Goal: Transaction & Acquisition: Purchase product/service

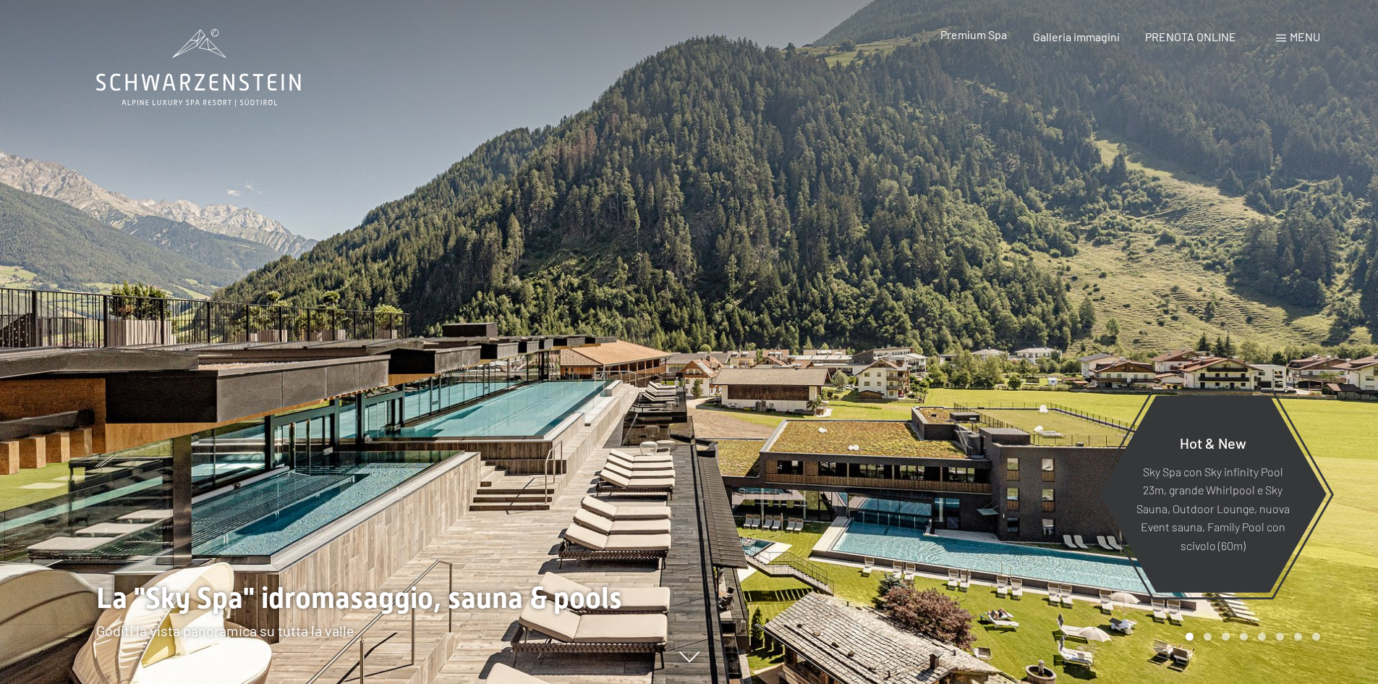
click at [993, 35] on span "Premium Spa" at bounding box center [974, 34] width 67 height 14
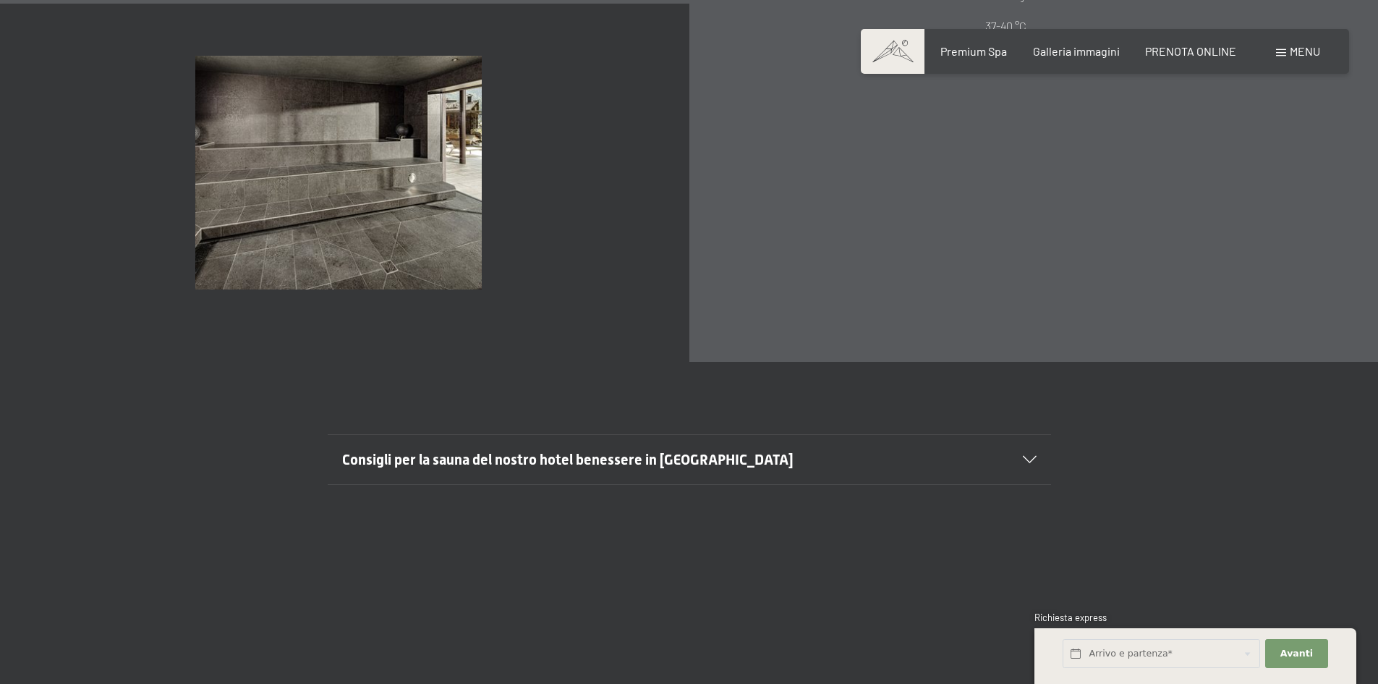
scroll to position [5355, 0]
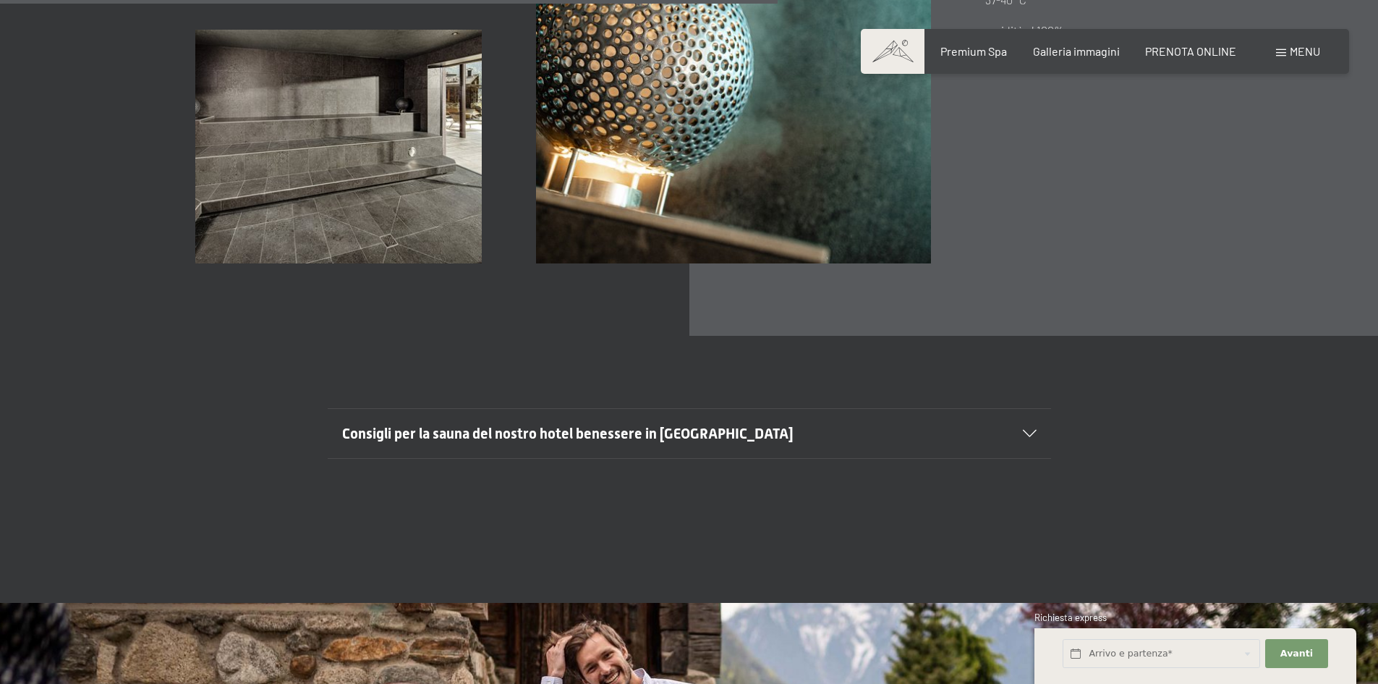
click at [1029, 444] on div "Consigli per la sauna del nostro hotel benessere in Trentino Alto Adige" at bounding box center [689, 433] width 695 height 49
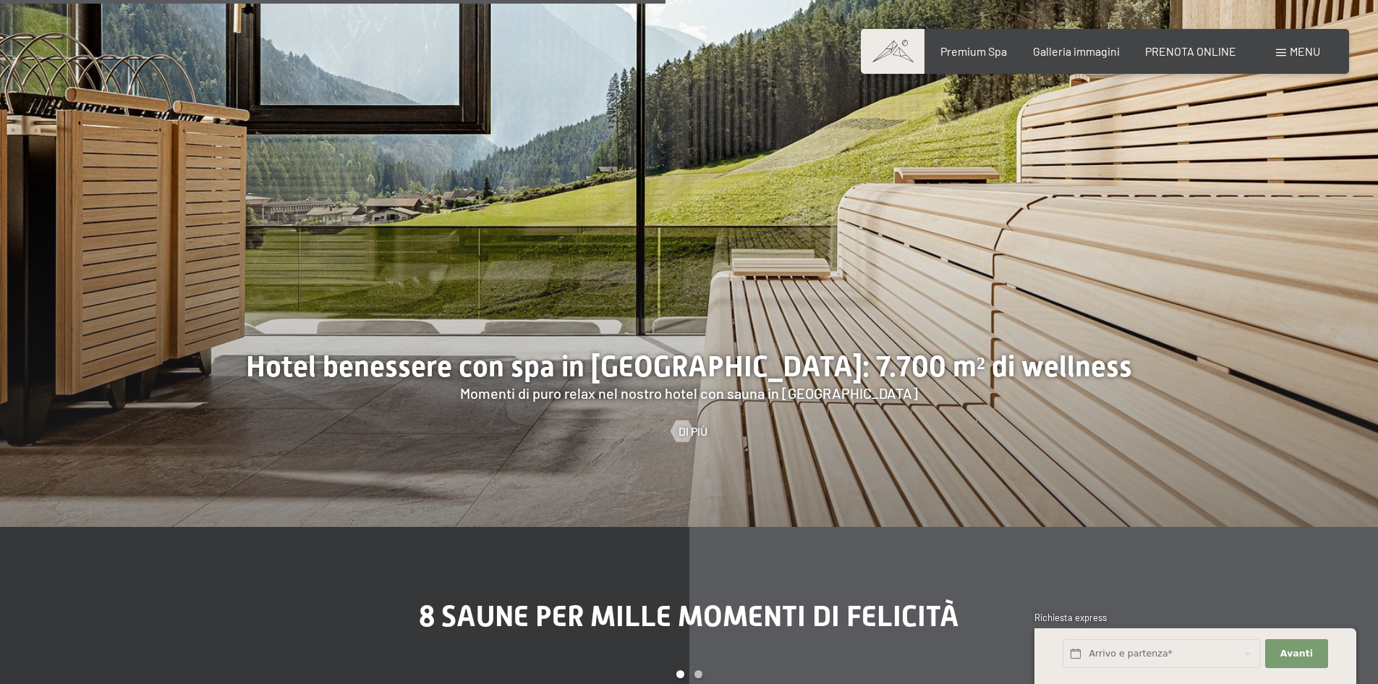
scroll to position [4124, 0]
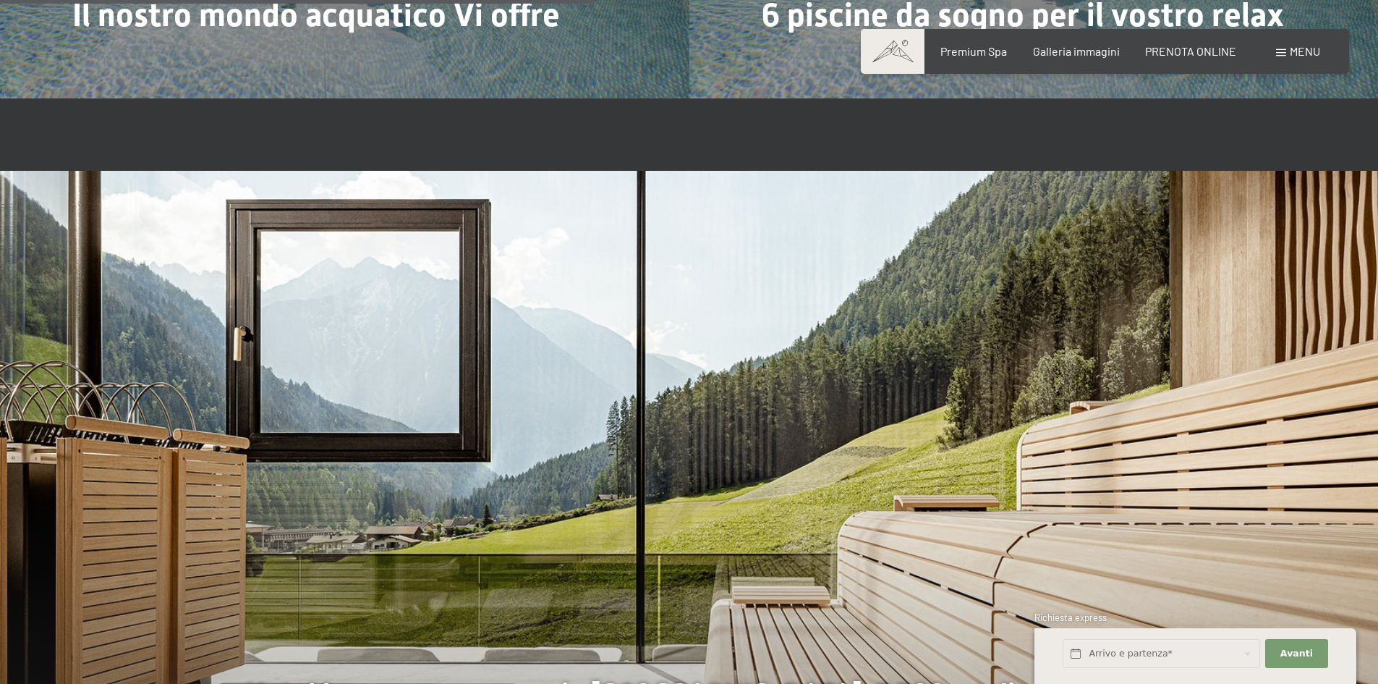
click at [1287, 49] on div "Menu" at bounding box center [1298, 51] width 44 height 16
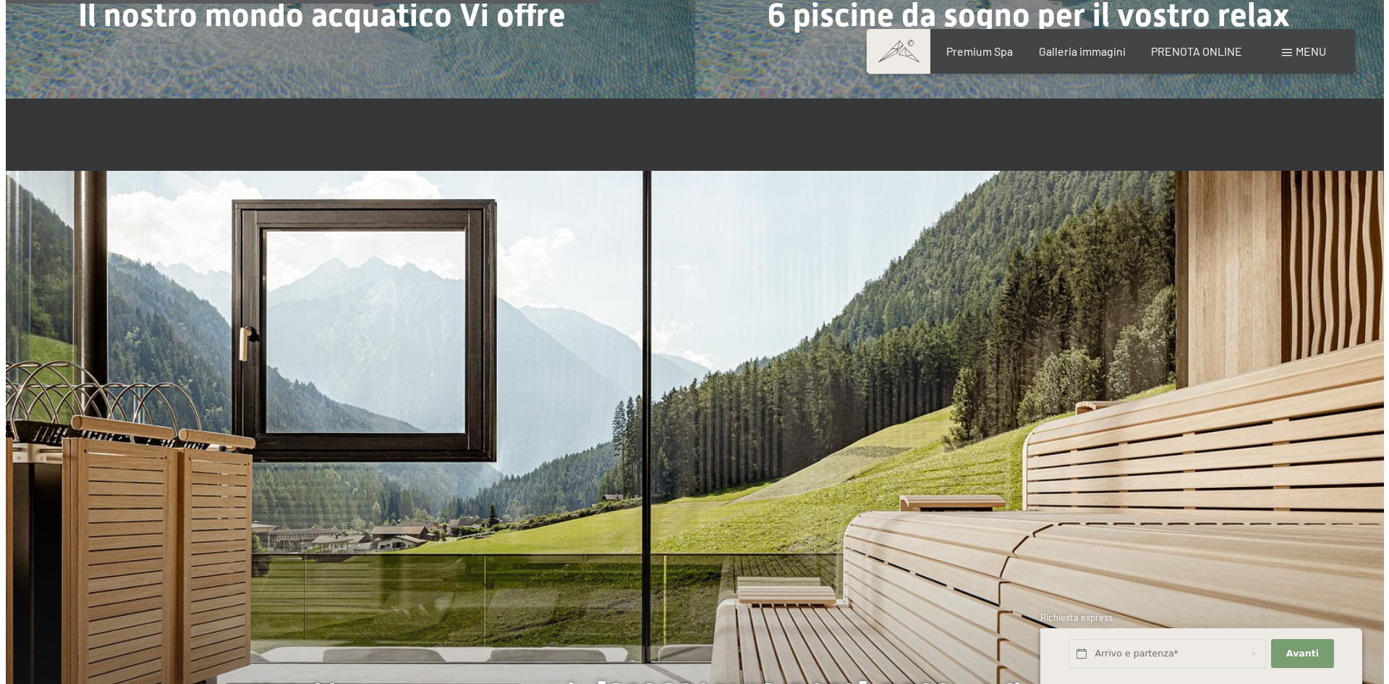
scroll to position [4138, 0]
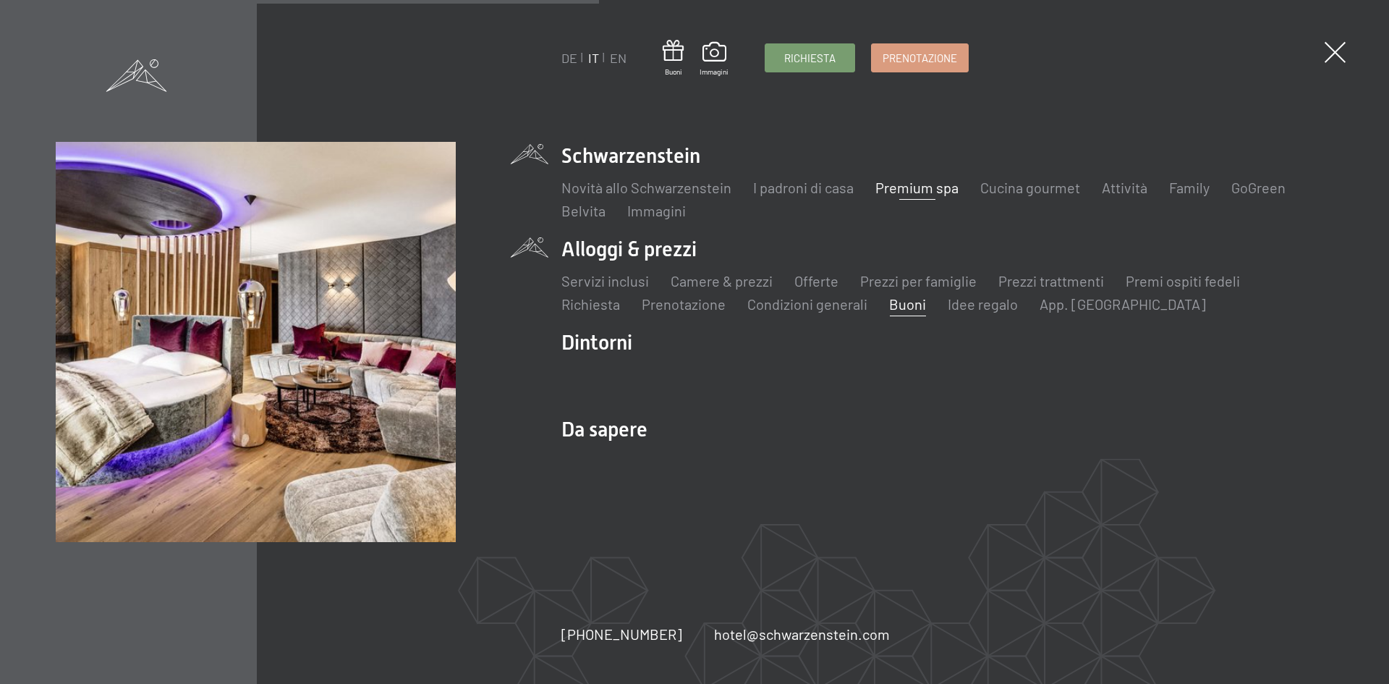
click at [907, 306] on link "Buoni" at bounding box center [907, 303] width 37 height 17
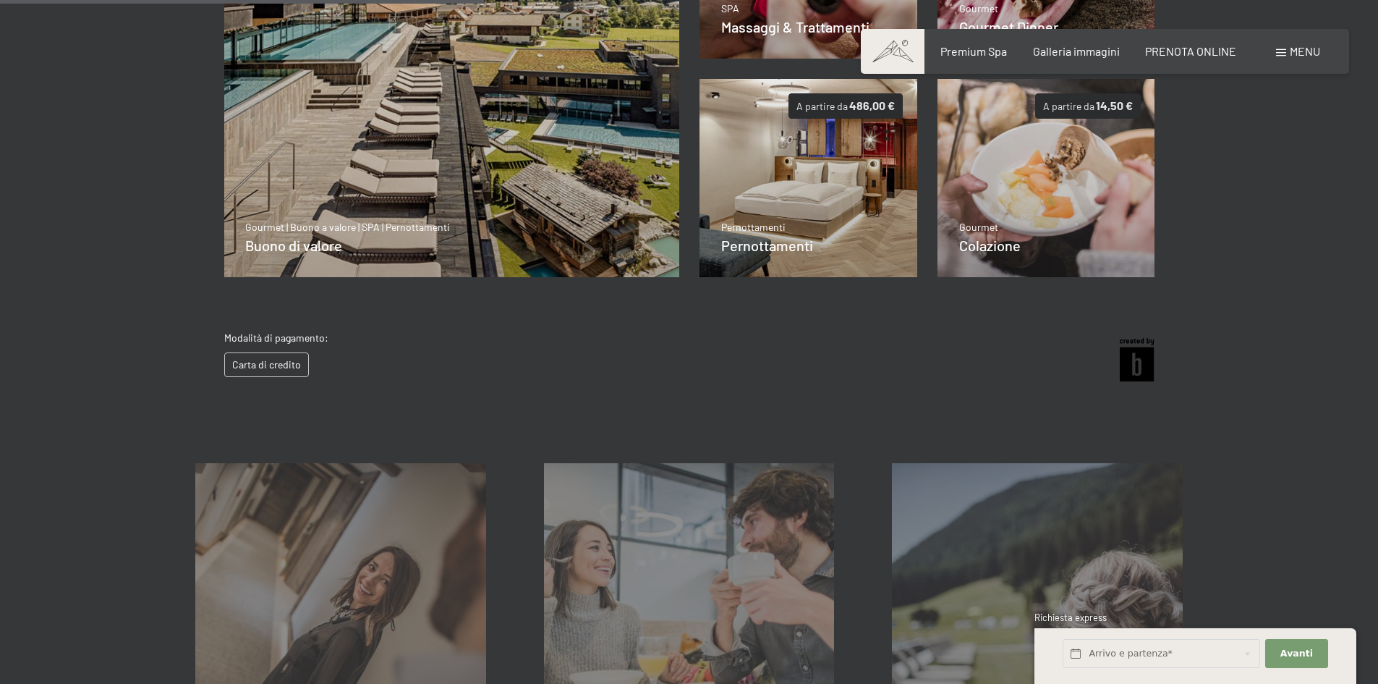
scroll to position [499, 0]
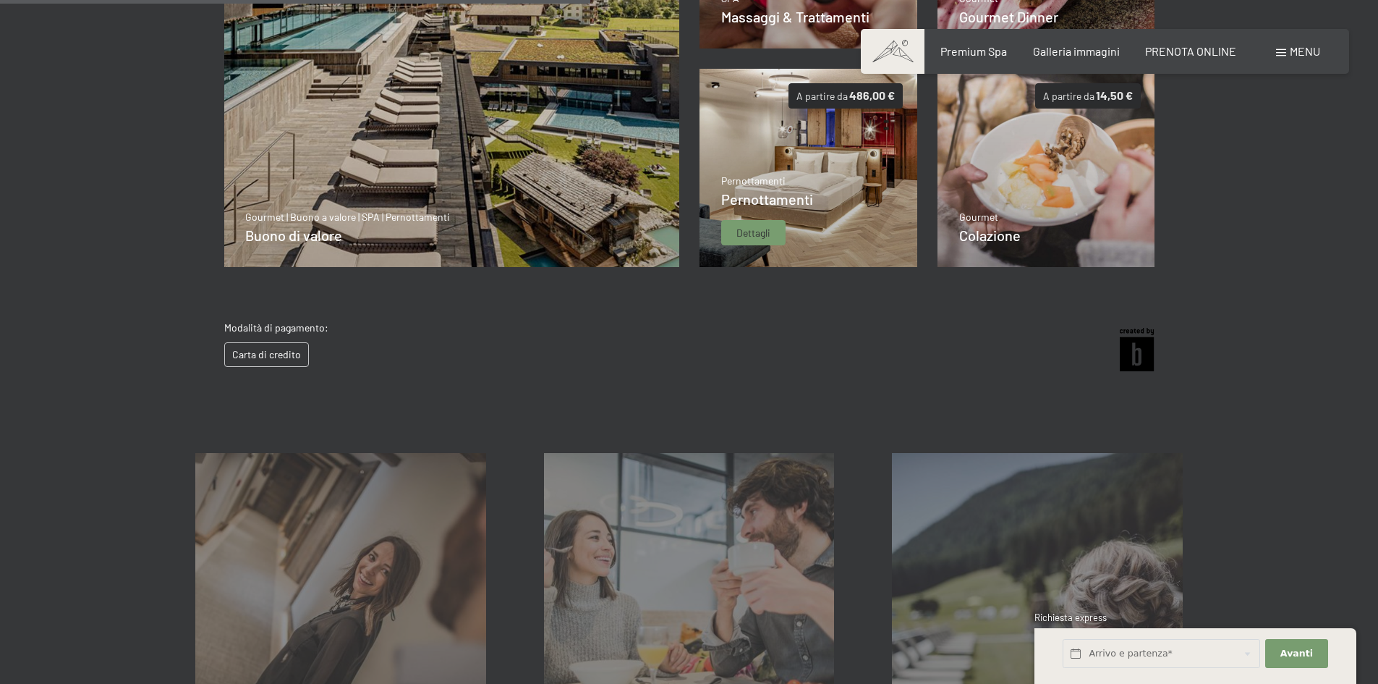
click at [856, 220] on img at bounding box center [809, 168] width 218 height 198
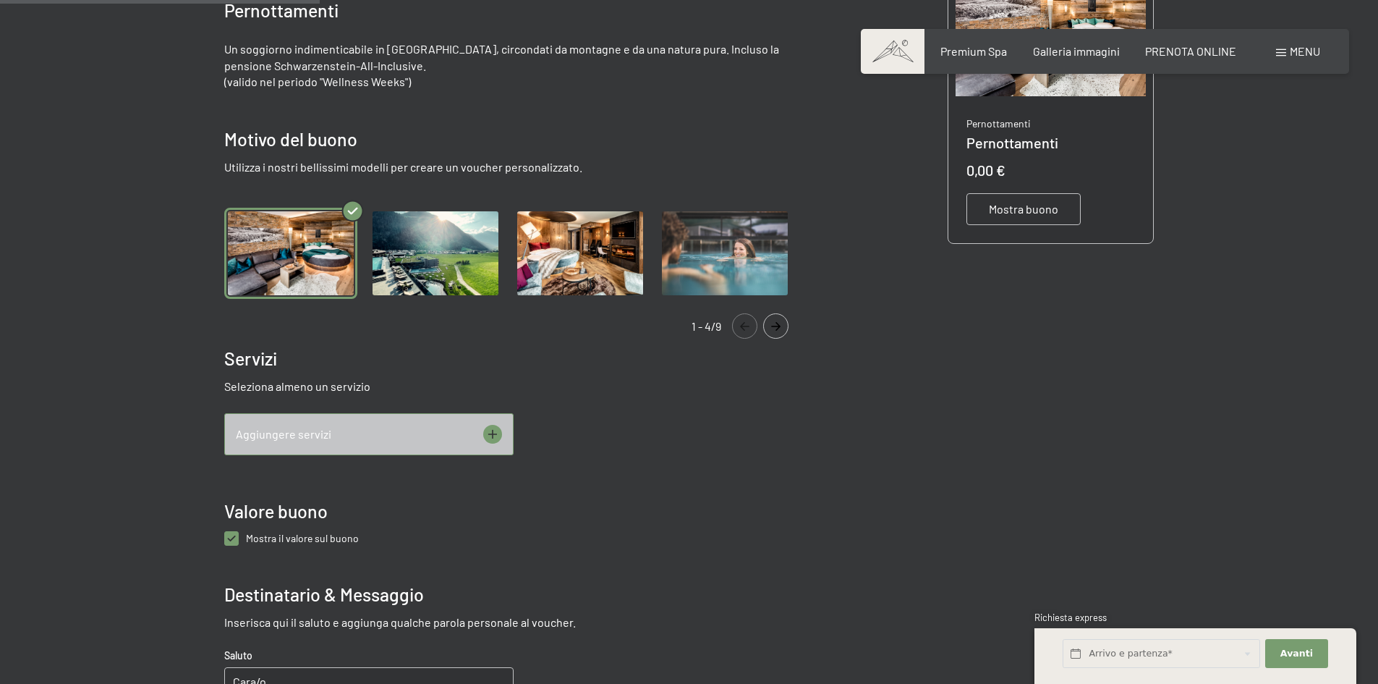
scroll to position [355, 0]
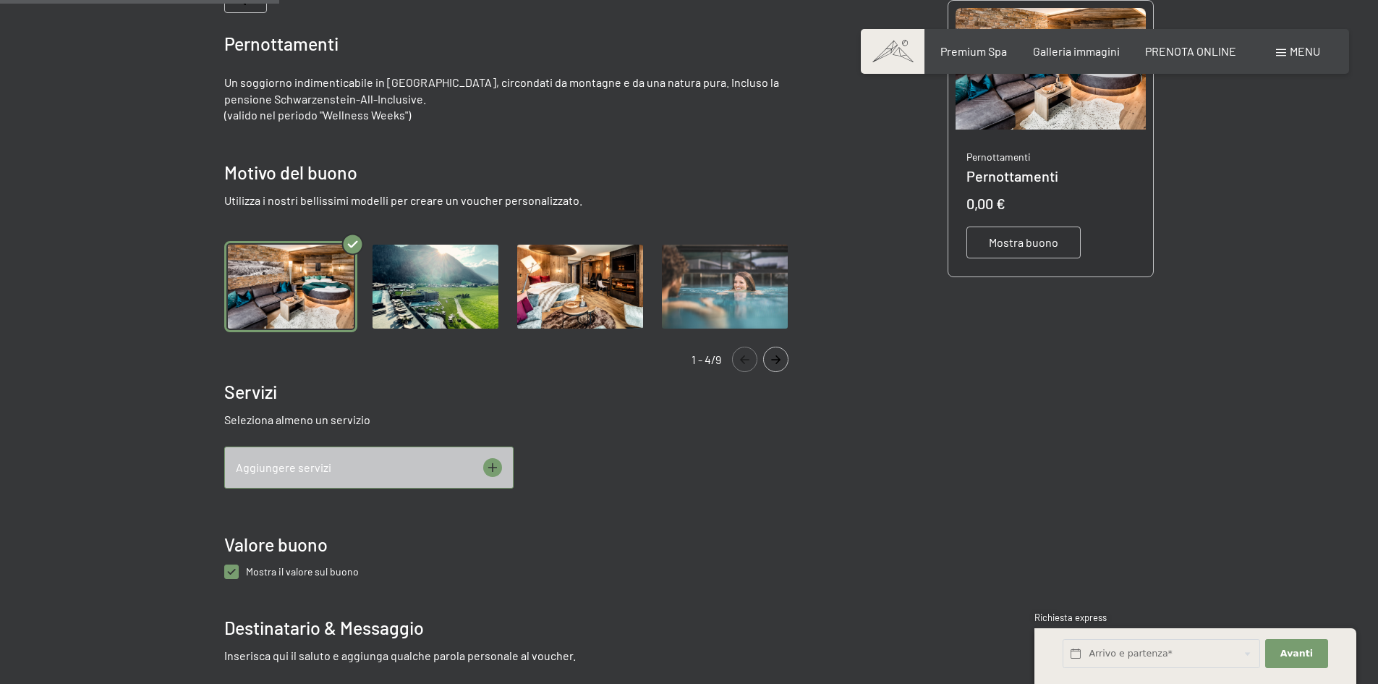
click at [778, 356] on icon "Navigate to next slide" at bounding box center [776, 359] width 24 height 9
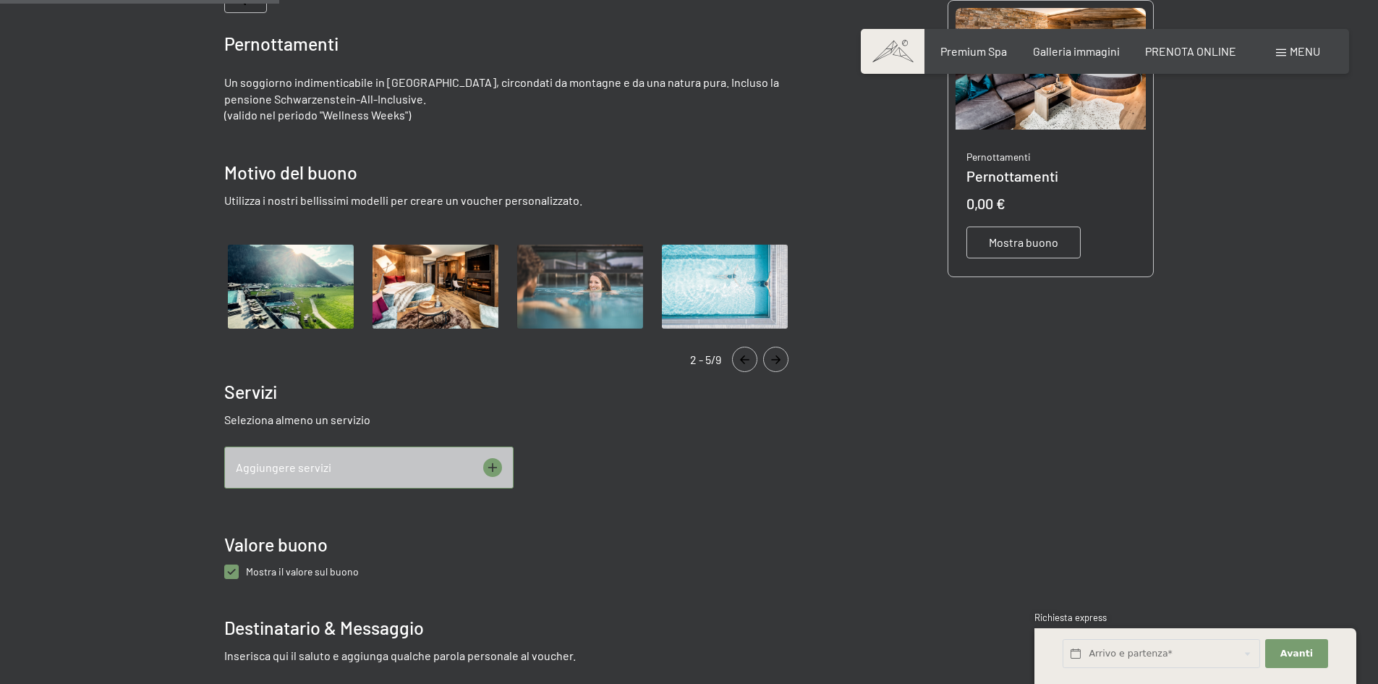
click at [339, 260] on img "Gallery" at bounding box center [290, 287] width 133 height 92
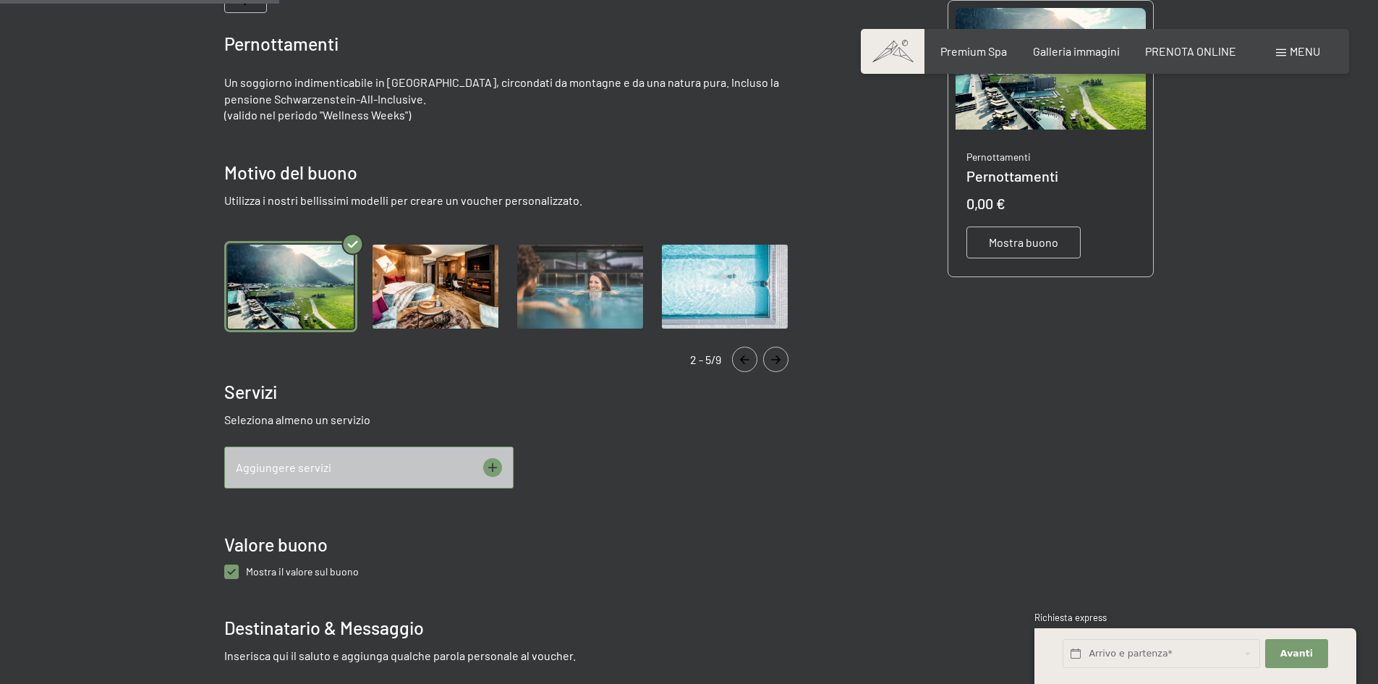
click at [404, 285] on img "Gallery" at bounding box center [435, 287] width 133 height 92
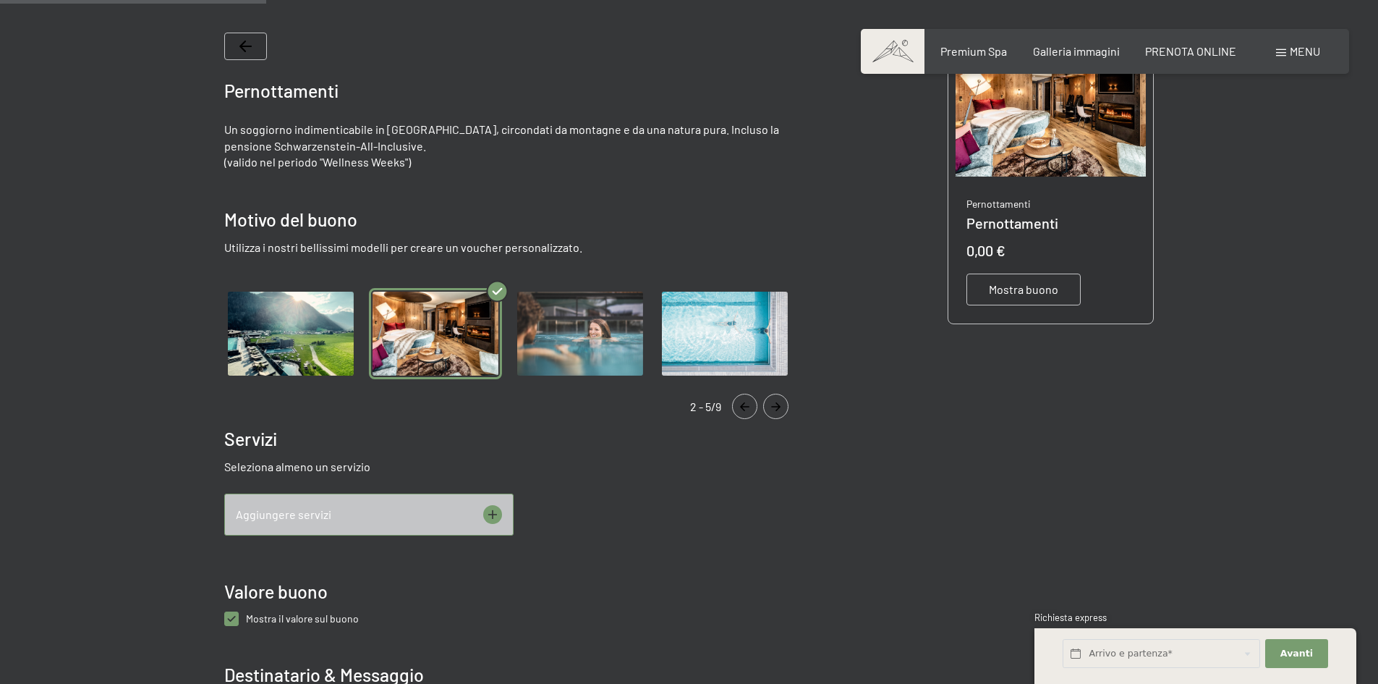
scroll to position [282, 0]
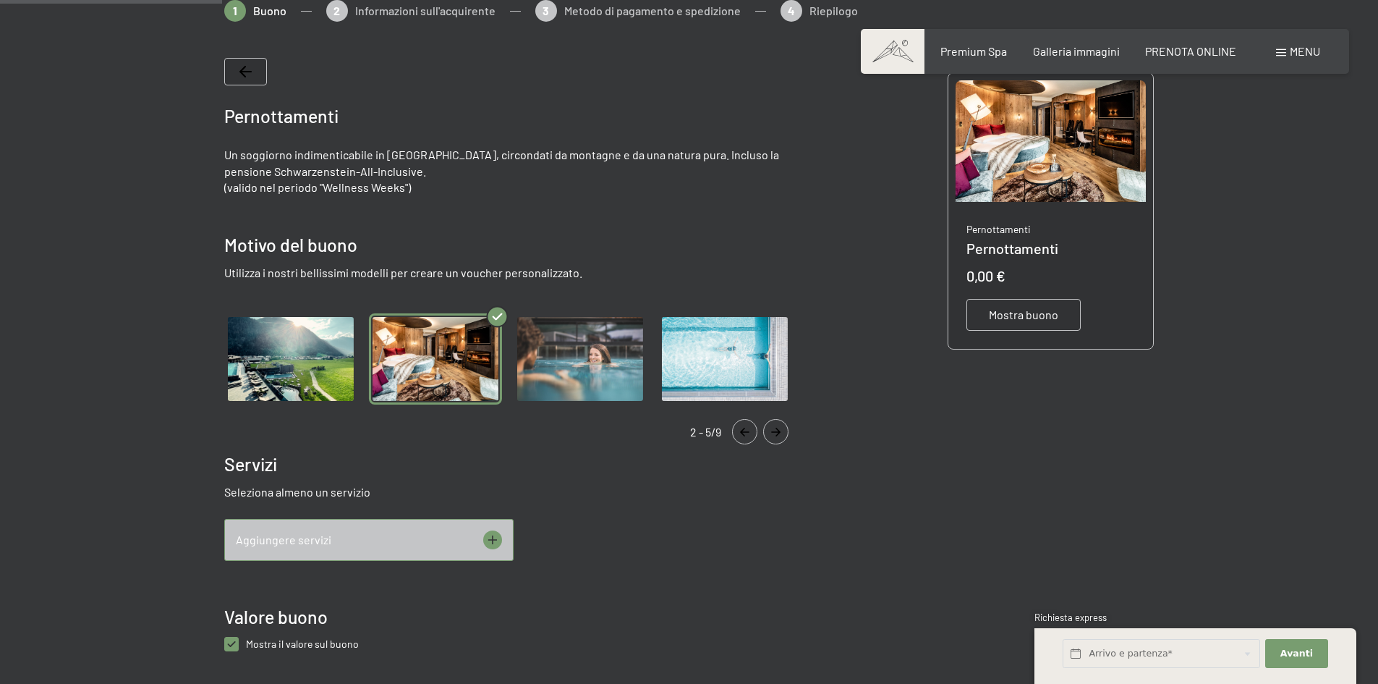
click at [598, 329] on img "Gallery" at bounding box center [580, 359] width 133 height 92
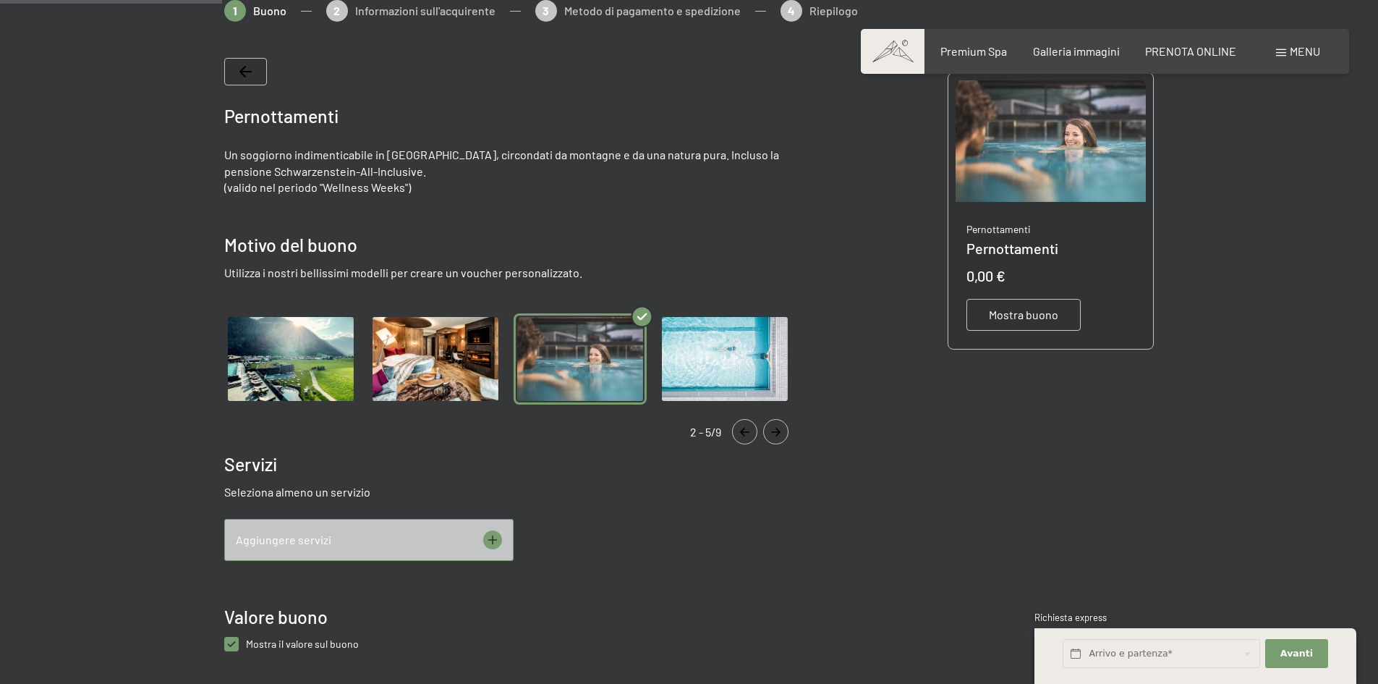
click at [1014, 315] on span "Mostra buono" at bounding box center [1023, 315] width 69 height 16
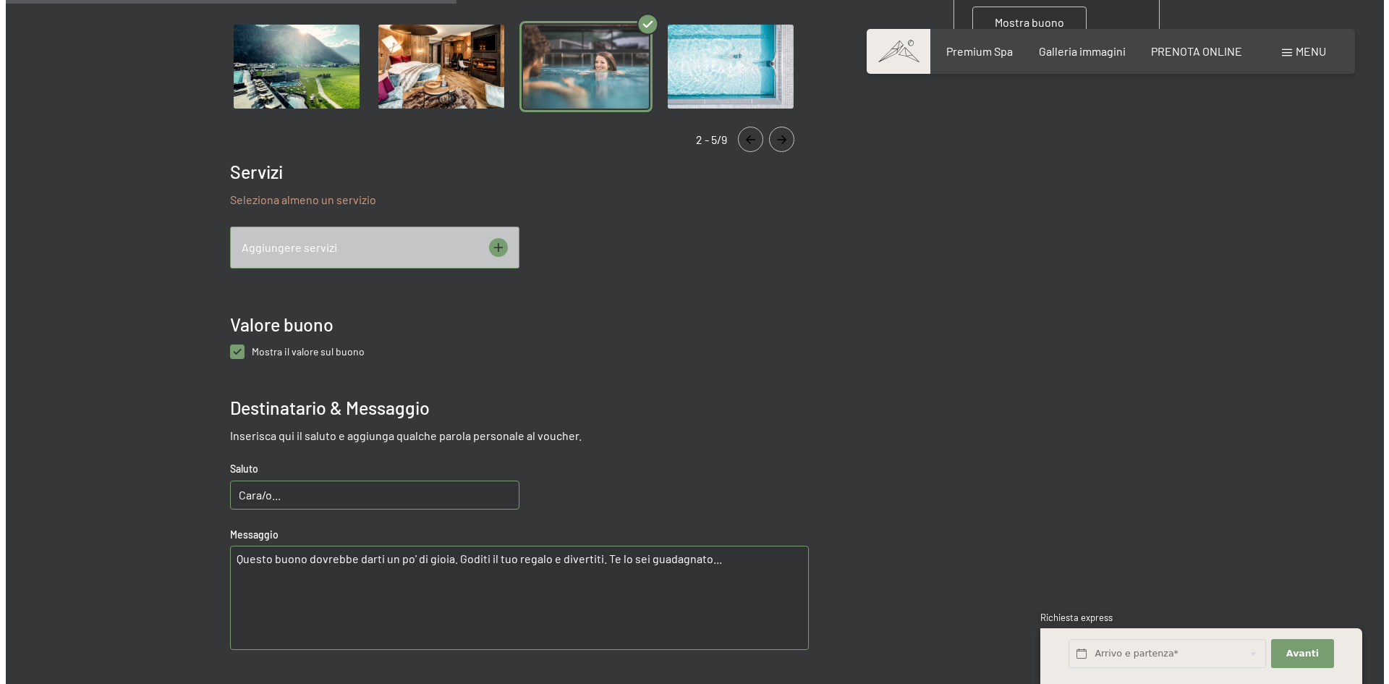
scroll to position [572, 0]
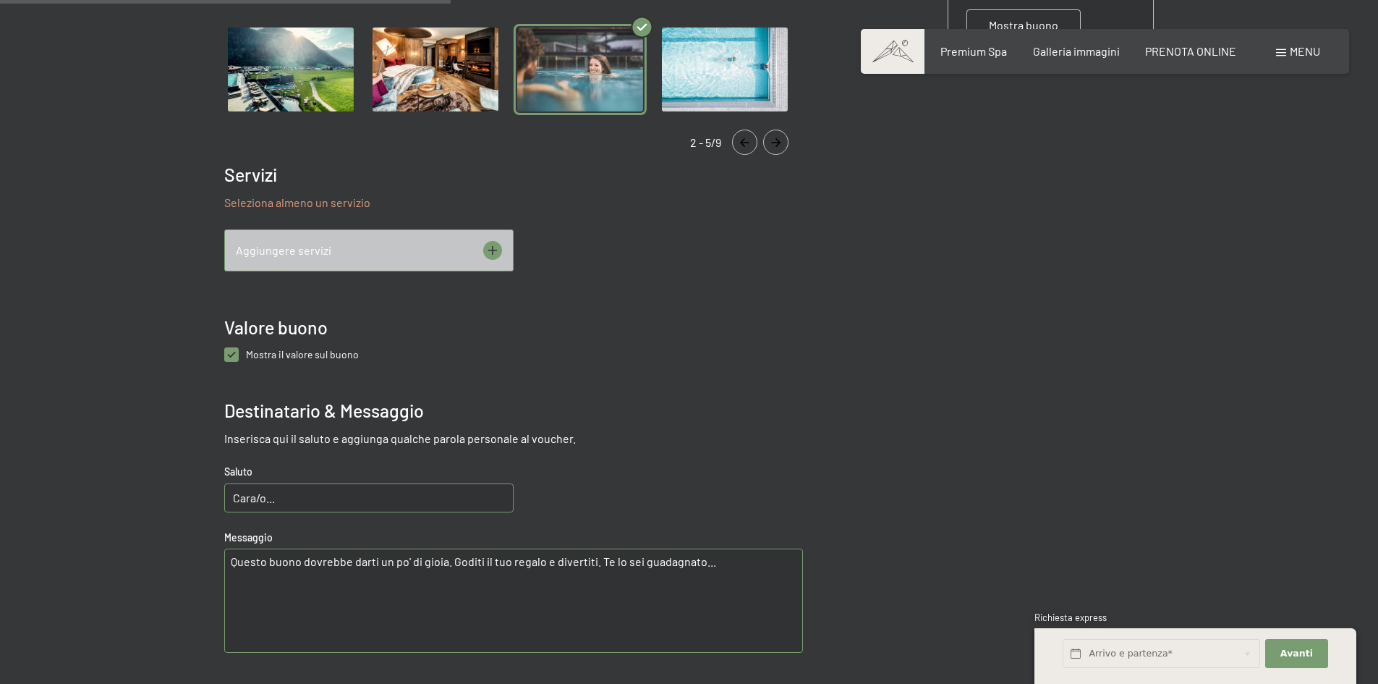
click at [496, 245] on icon at bounding box center [492, 250] width 19 height 19
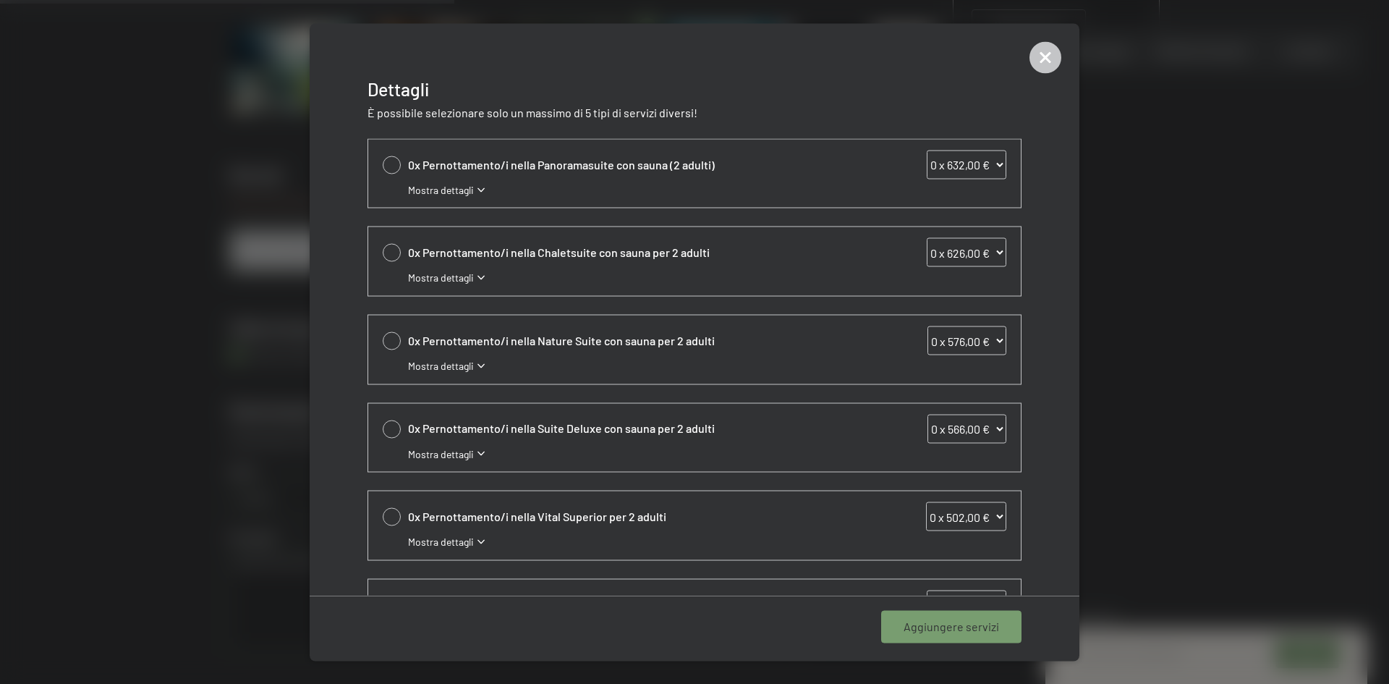
click at [438, 191] on span "Mostra dettagli" at bounding box center [441, 189] width 66 height 14
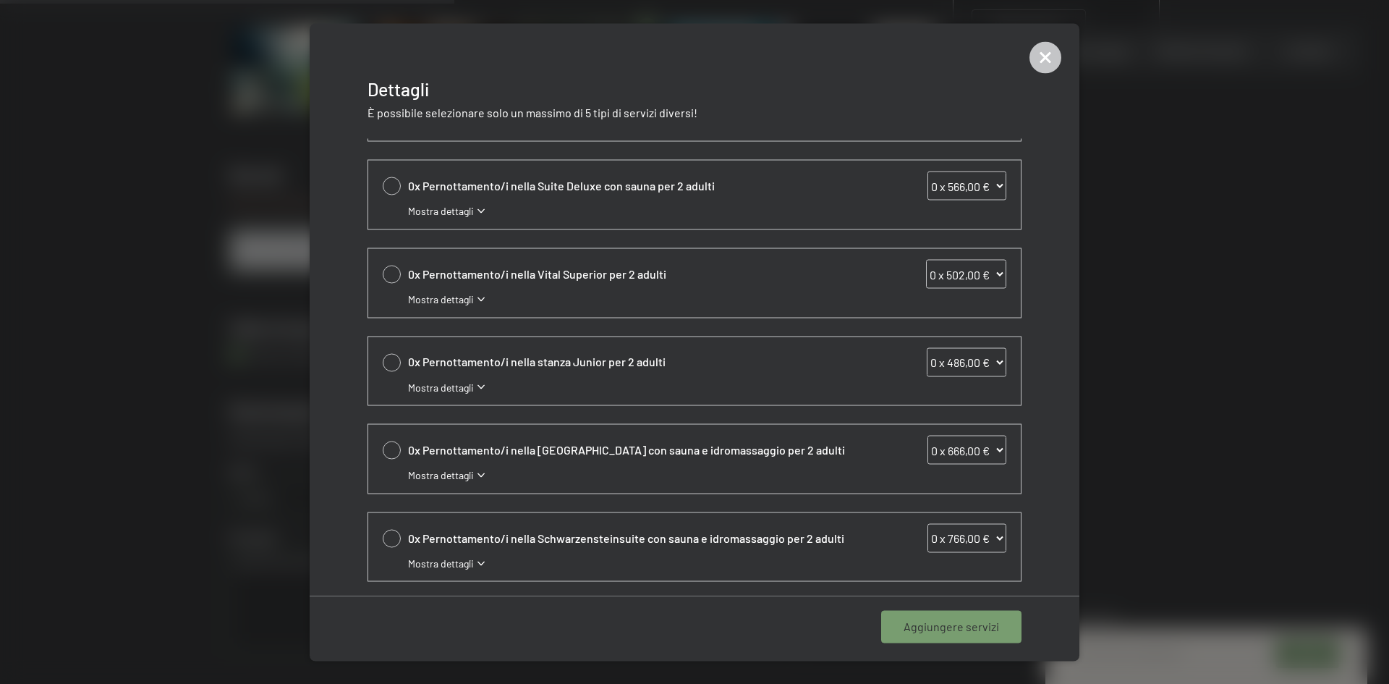
scroll to position [383, 0]
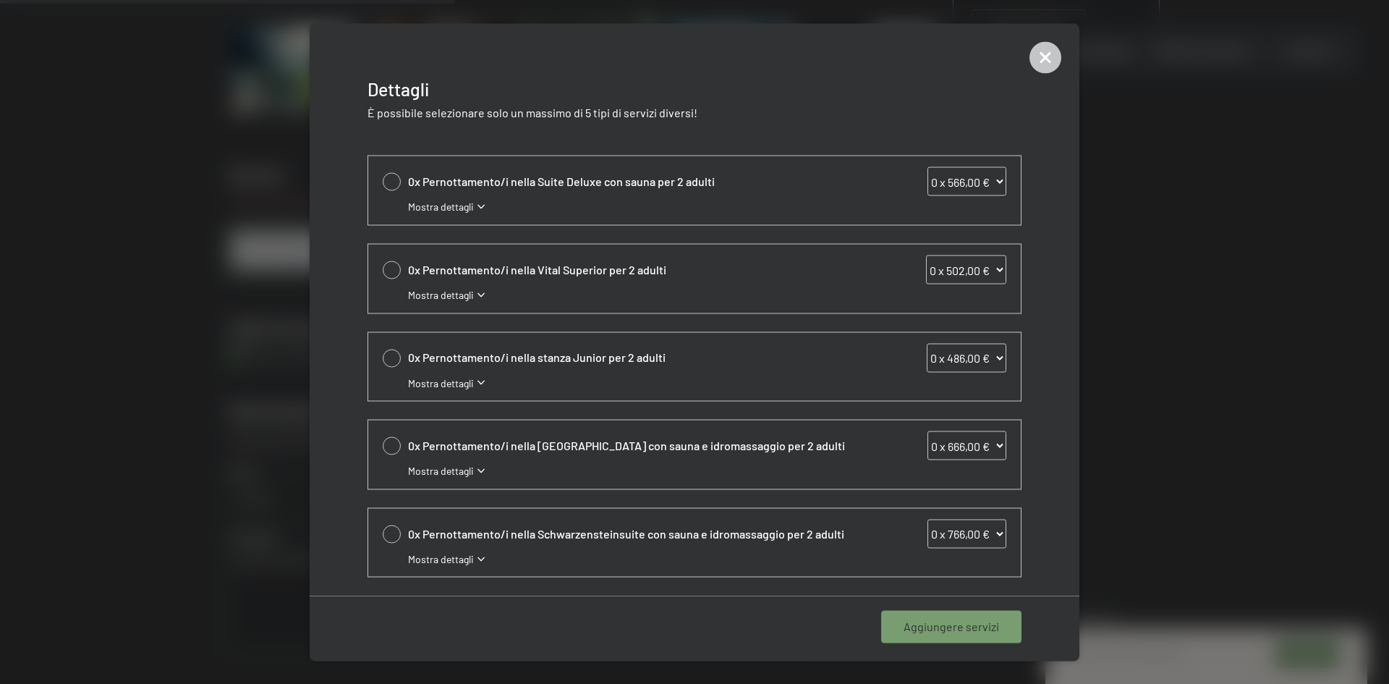
click at [461, 380] on span "Mostra dettagli" at bounding box center [441, 383] width 66 height 14
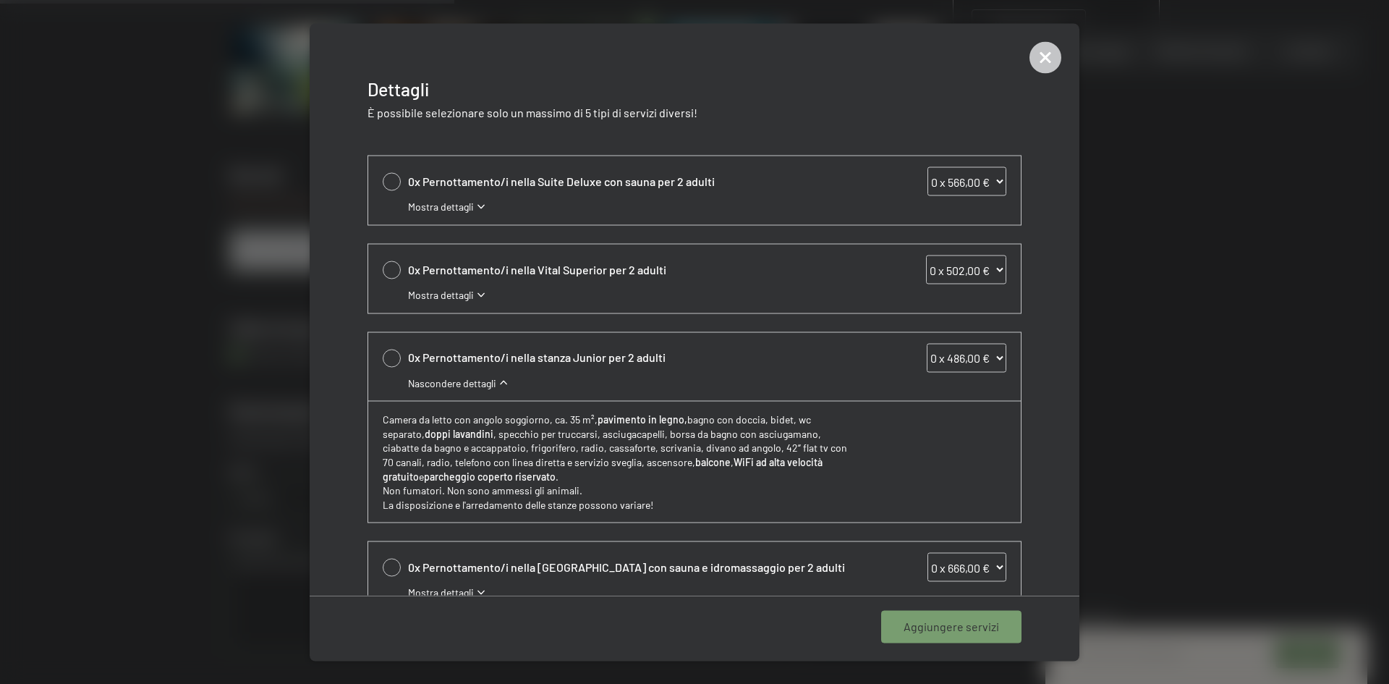
click at [392, 358] on div at bounding box center [392, 358] width 18 height 18
click at [991, 356] on select "0 x 486,00 € 1 x 486,00 € 2 x 486,00 € 3 x 486,00 € 4 x 486,00 € 5 x 486,00 € 6…" at bounding box center [967, 357] width 80 height 29
select select "2"
click at [927, 343] on select "0 x 486,00 € 1 x 486,00 € 2 x 486,00 € 3 x 486,00 € 4 x 486,00 € 5 x 486,00 € 6…" at bounding box center [967, 357] width 80 height 29
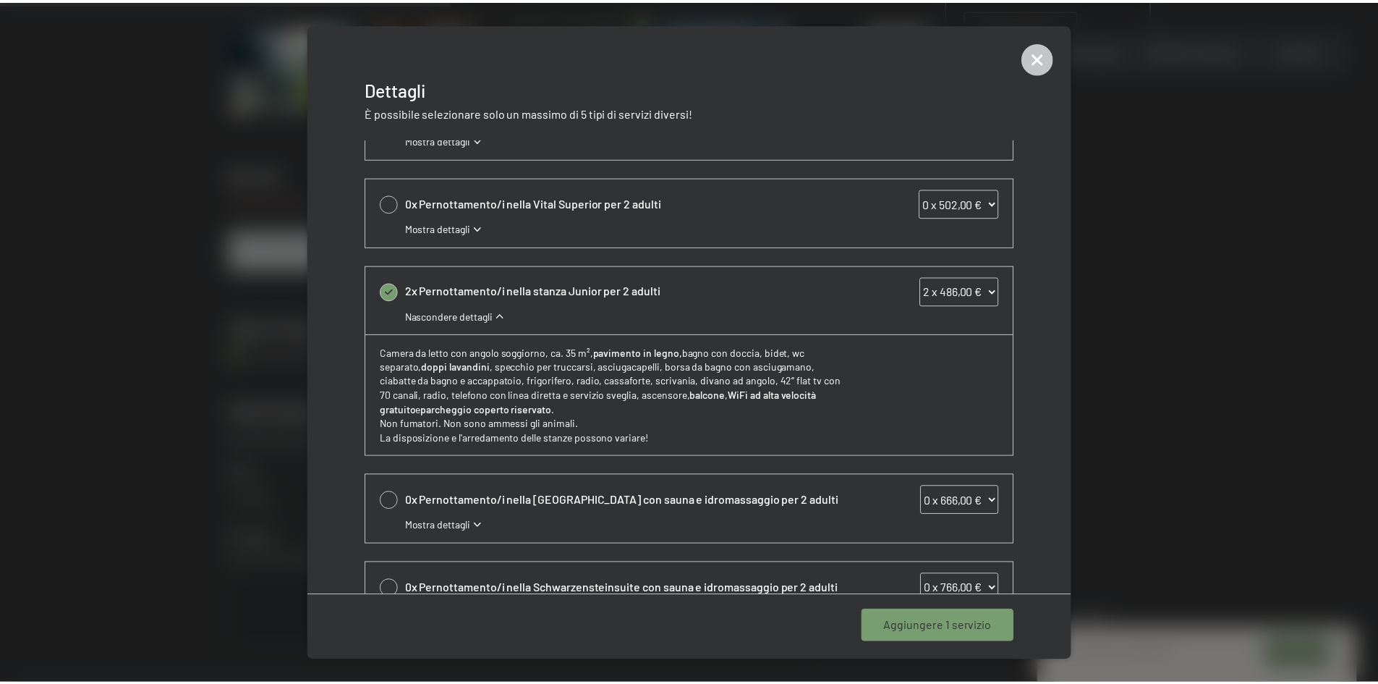
scroll to position [505, 0]
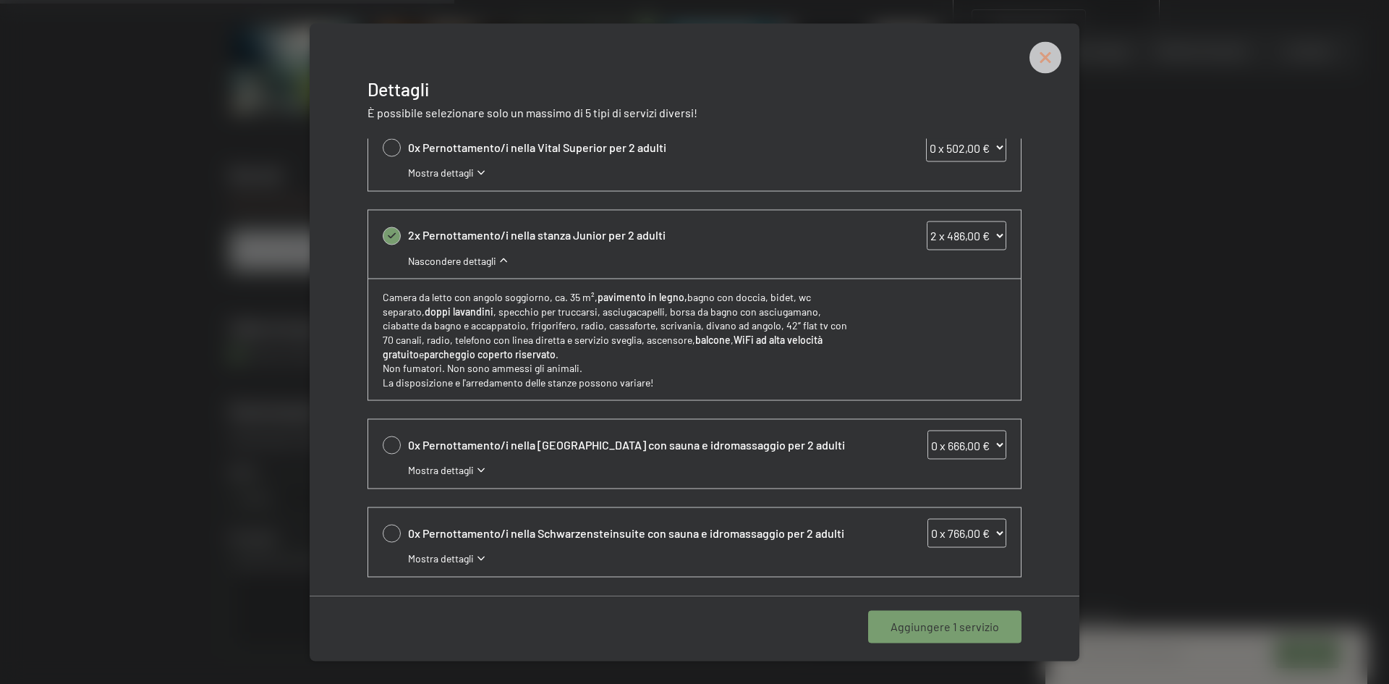
click at [1043, 56] on icon at bounding box center [1045, 57] width 14 height 14
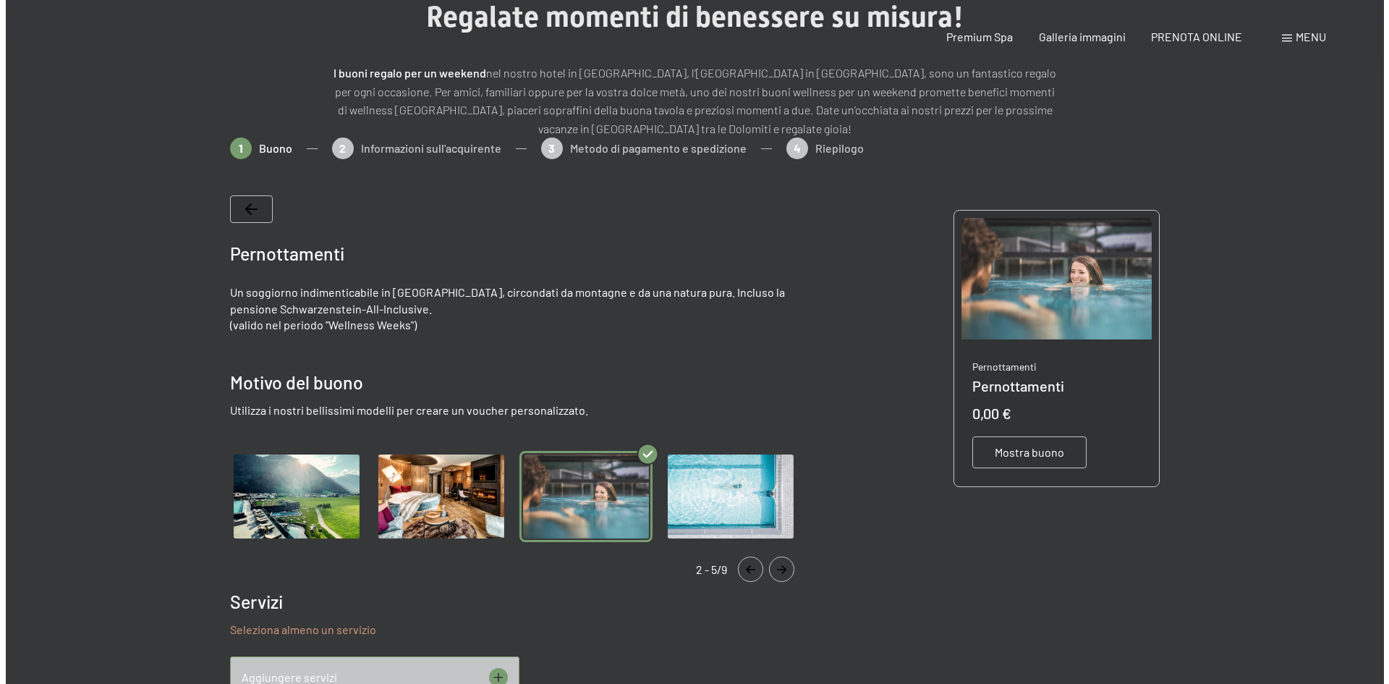
scroll to position [0, 0]
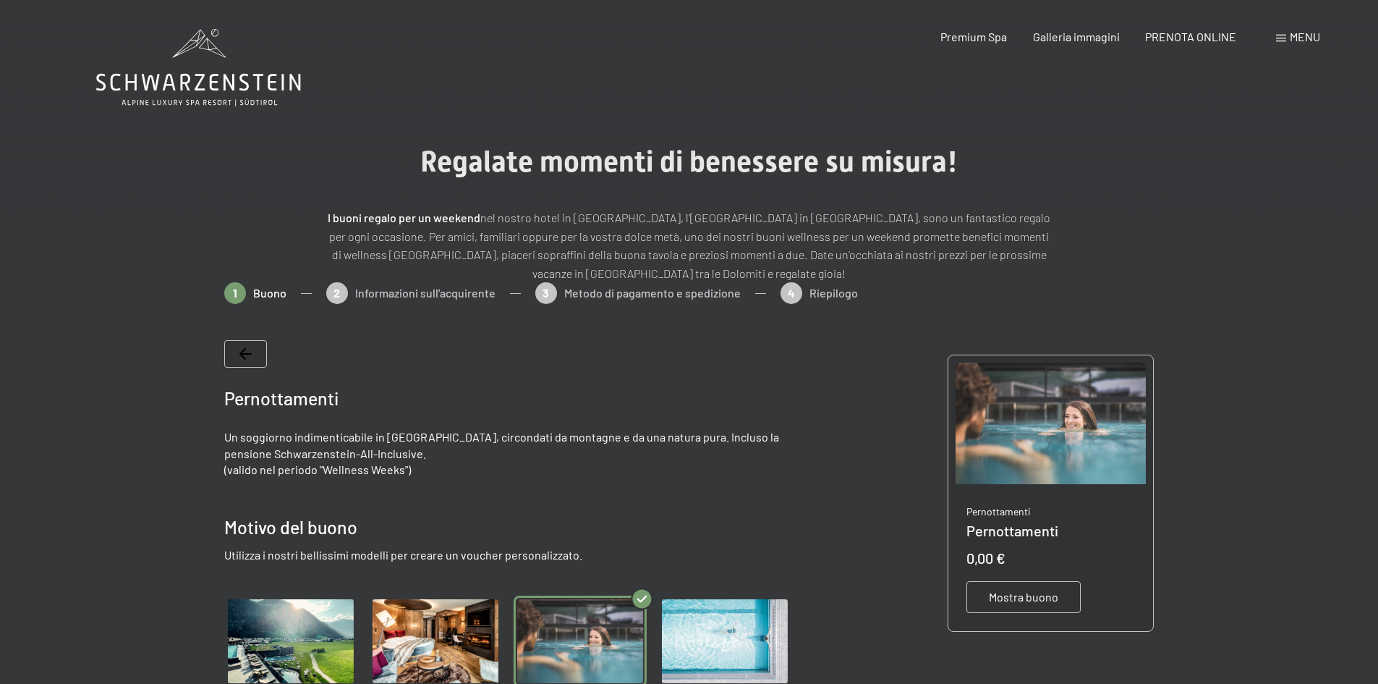
click at [1302, 43] on div "Menu" at bounding box center [1298, 37] width 44 height 16
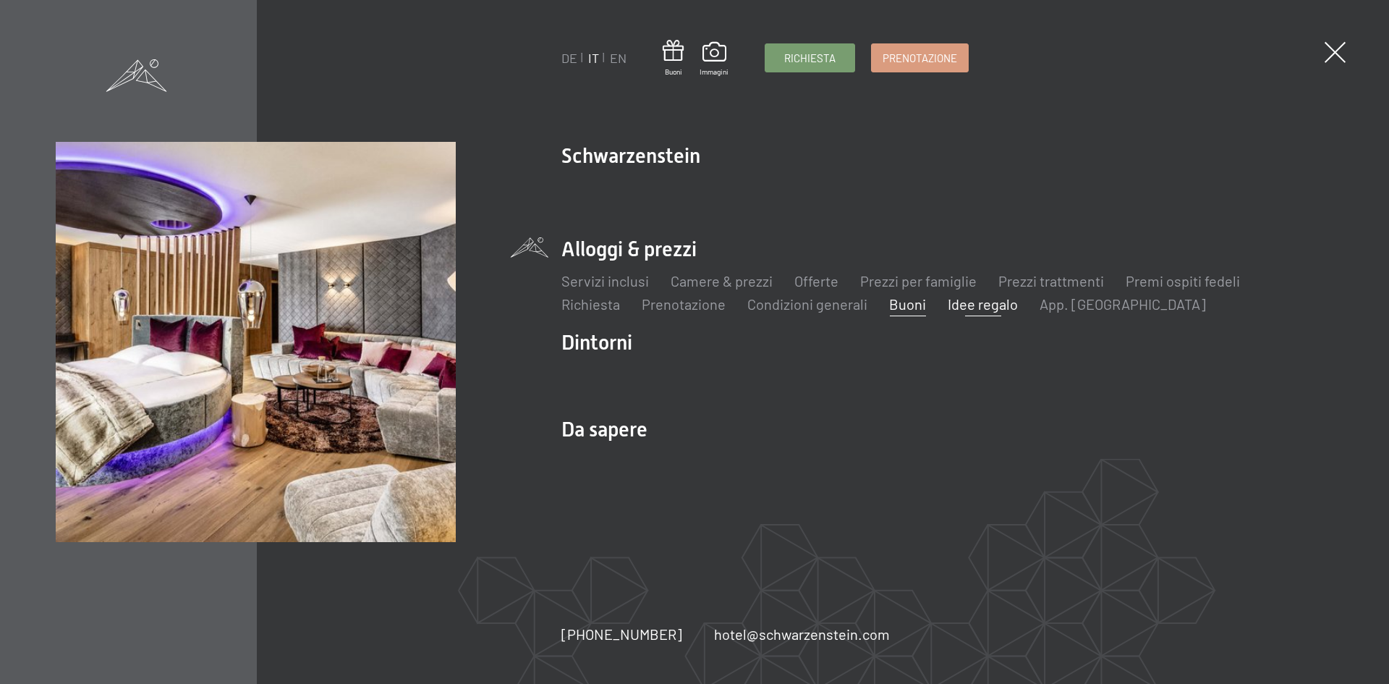
click at [974, 307] on link "Idee regalo" at bounding box center [983, 303] width 70 height 17
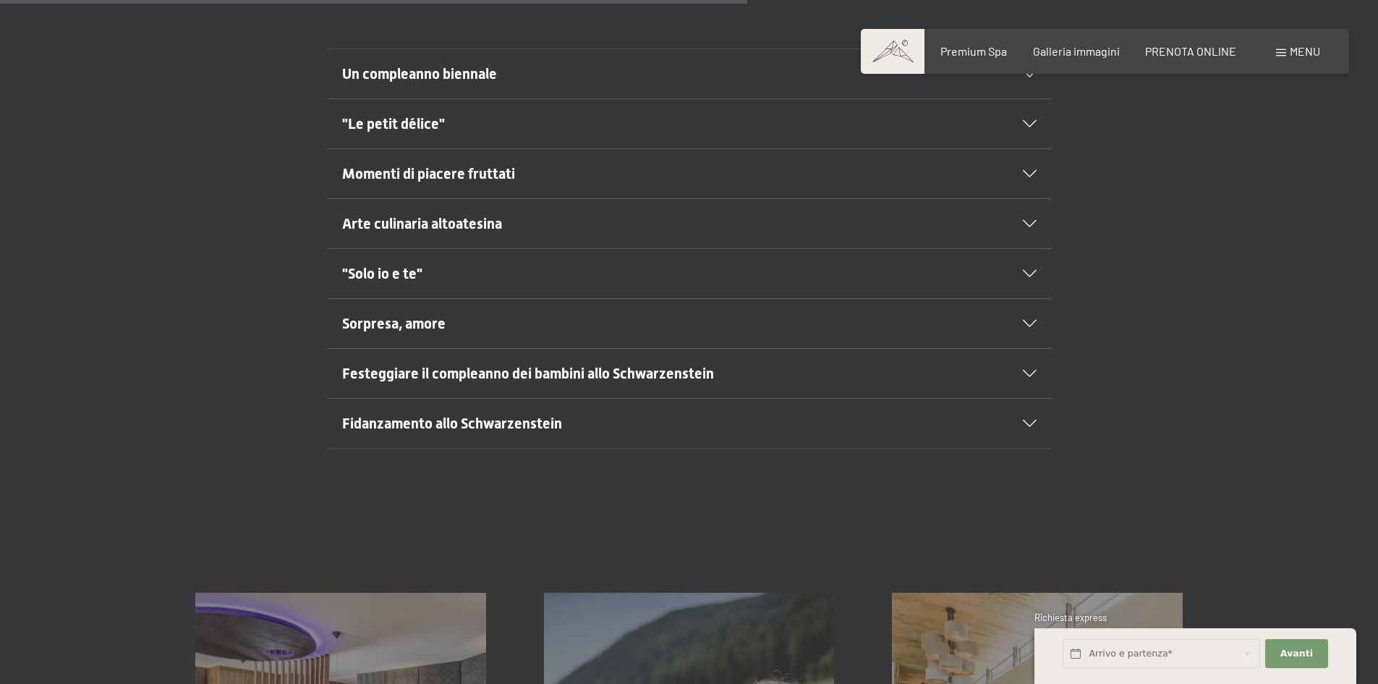
scroll to position [941, 0]
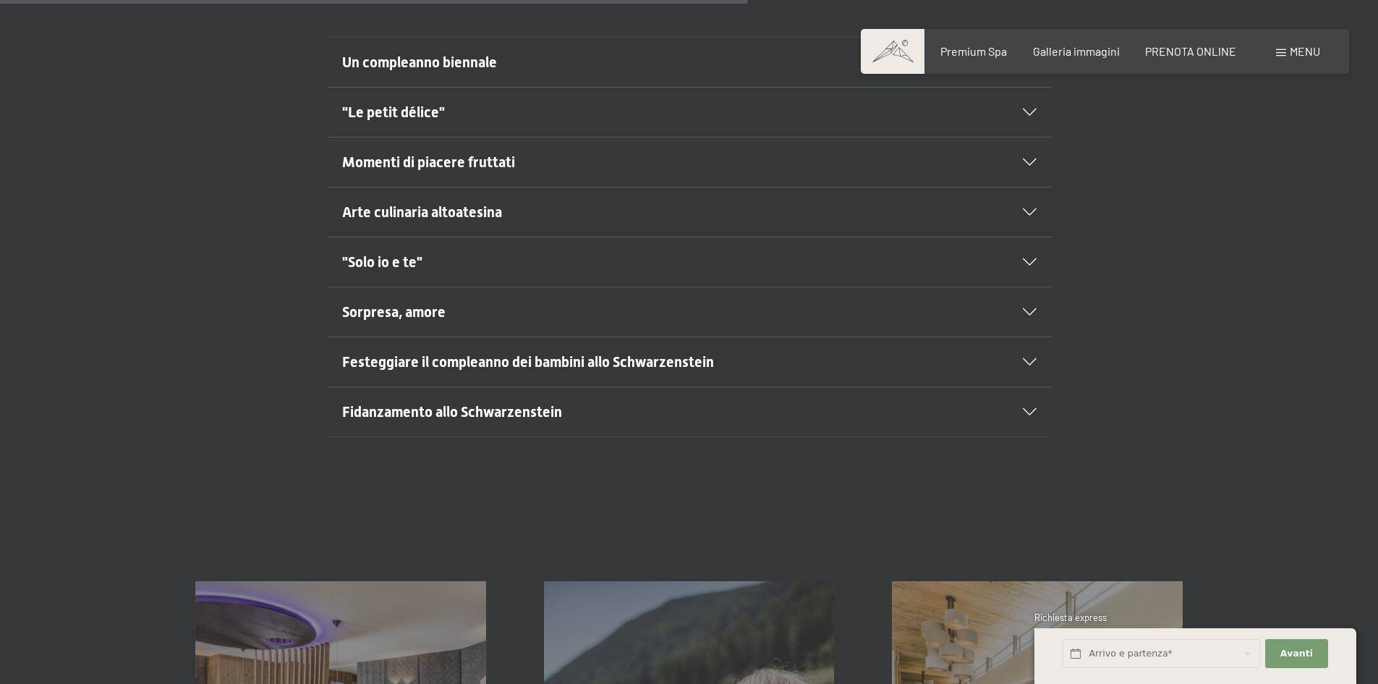
click at [1031, 312] on icon at bounding box center [1030, 311] width 14 height 7
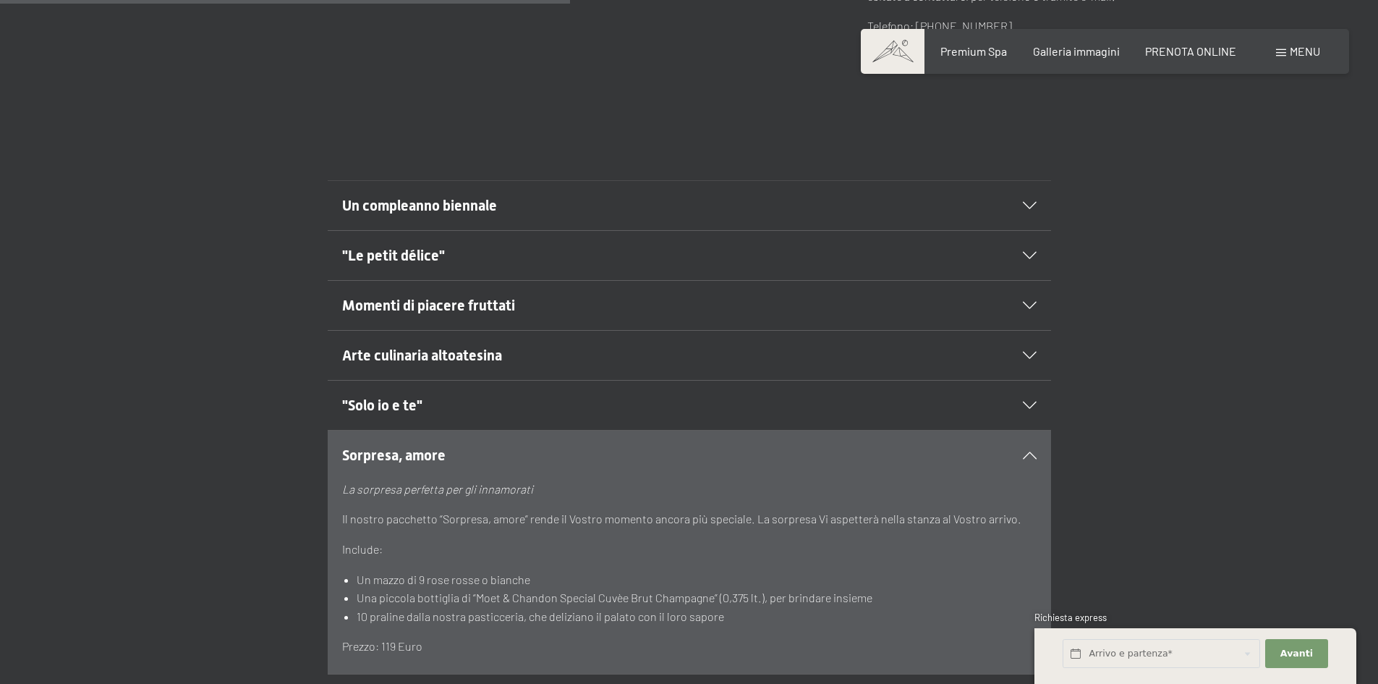
scroll to position [796, 0]
click at [1030, 206] on icon at bounding box center [1030, 206] width 14 height 7
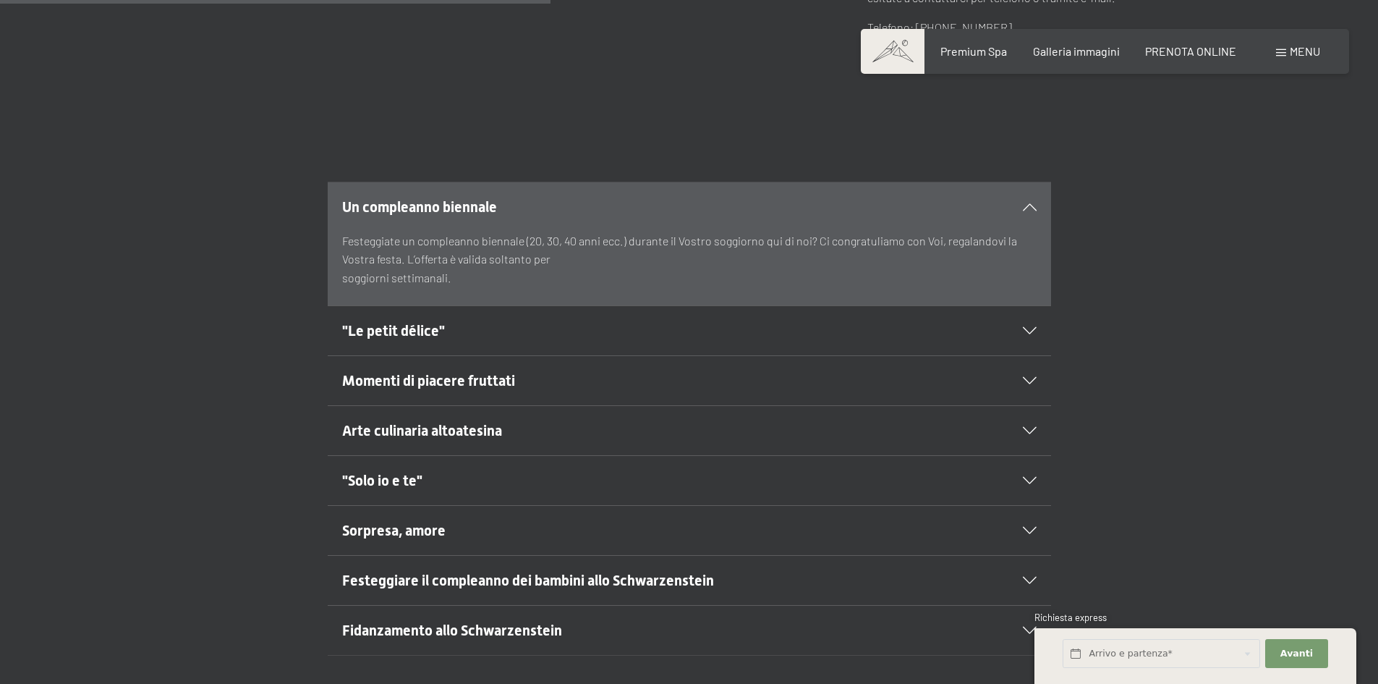
click at [1031, 325] on div ""Le petit délice"" at bounding box center [689, 330] width 695 height 49
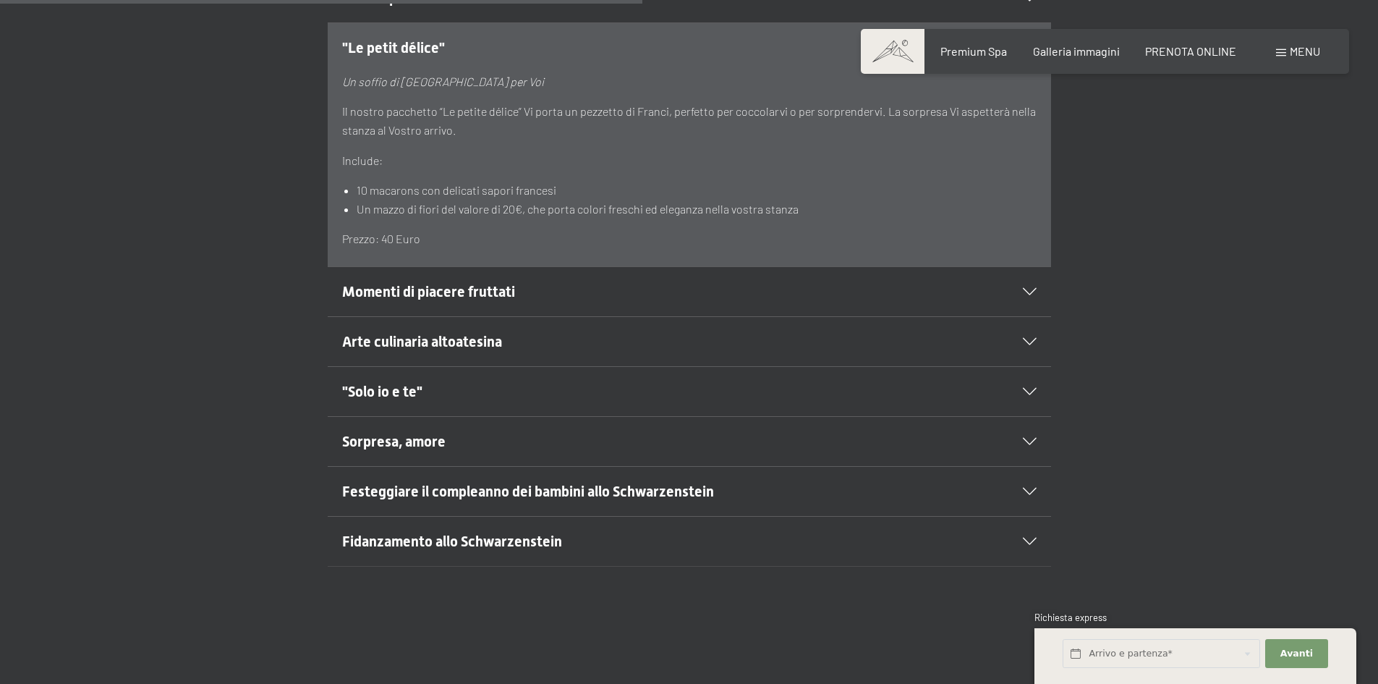
scroll to position [1013, 0]
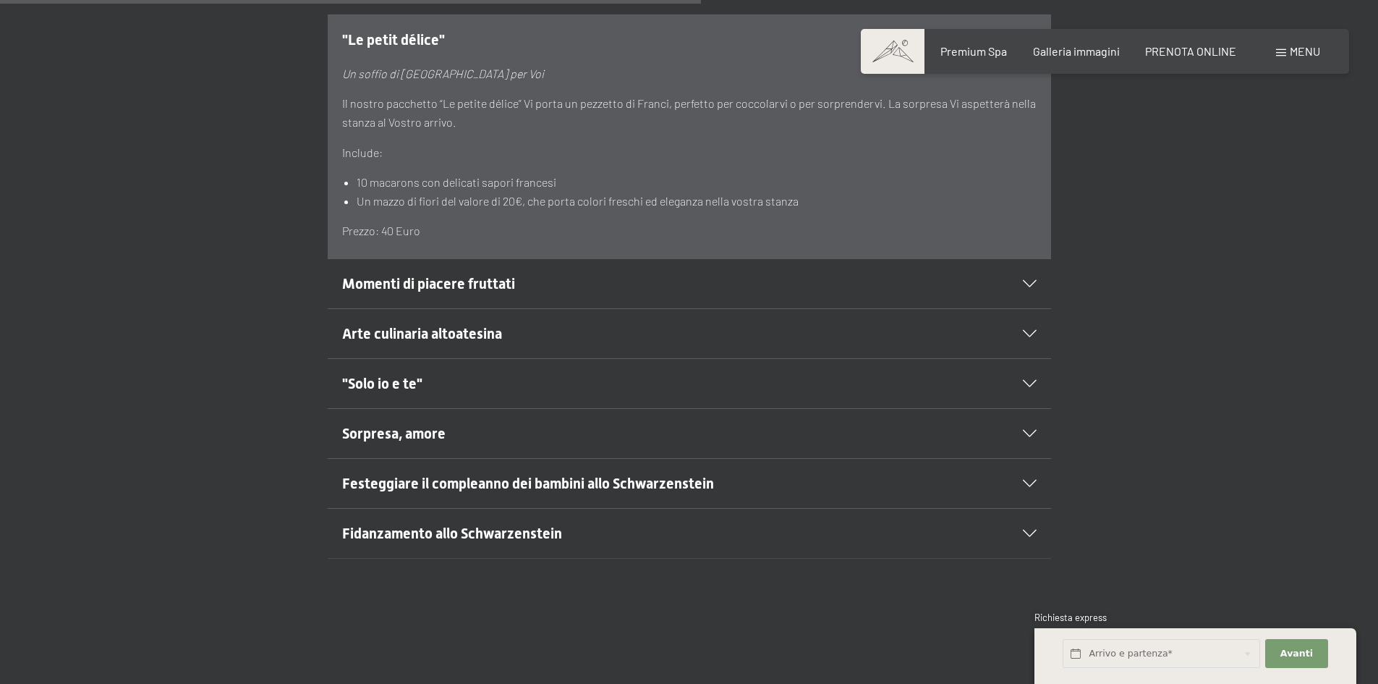
click at [1029, 282] on icon at bounding box center [1030, 283] width 14 height 7
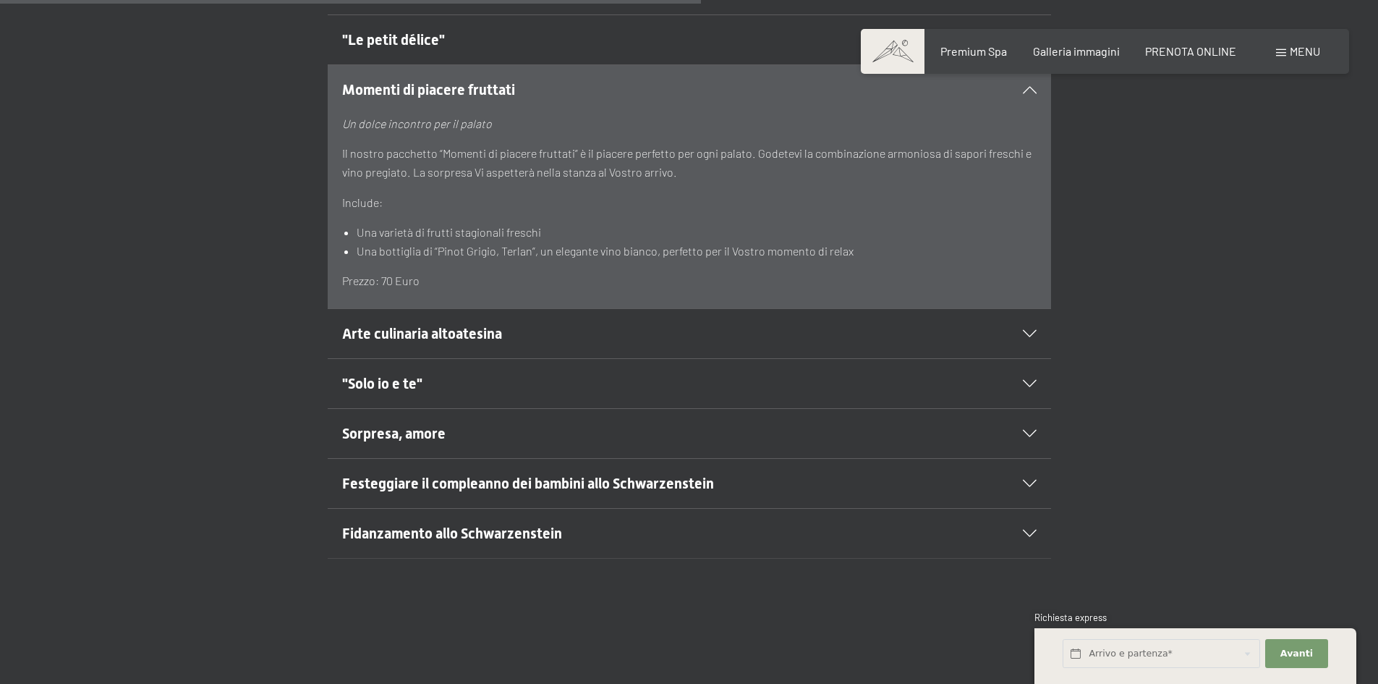
click at [1021, 380] on div at bounding box center [1021, 383] width 32 height 7
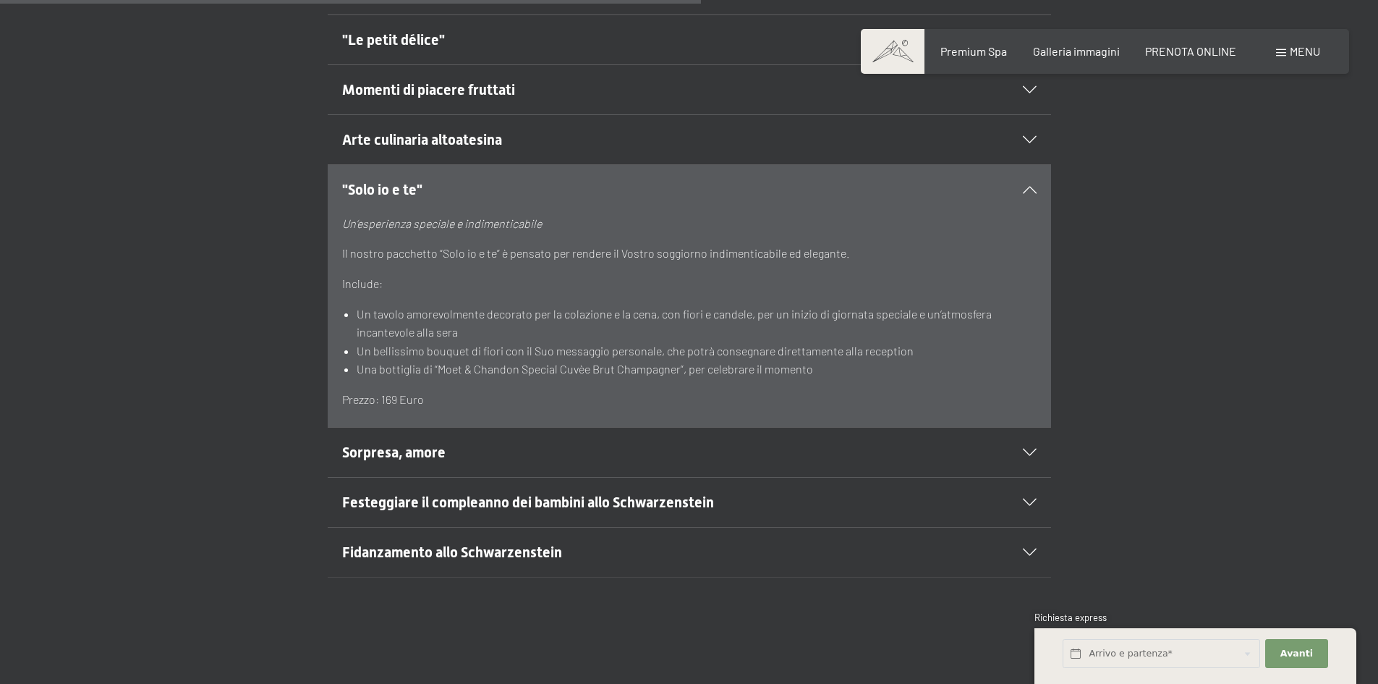
click at [992, 352] on li "Un bellissimo bouquet di fiori con il Suo messaggio personale, che potrà conseg…" at bounding box center [696, 351] width 679 height 19
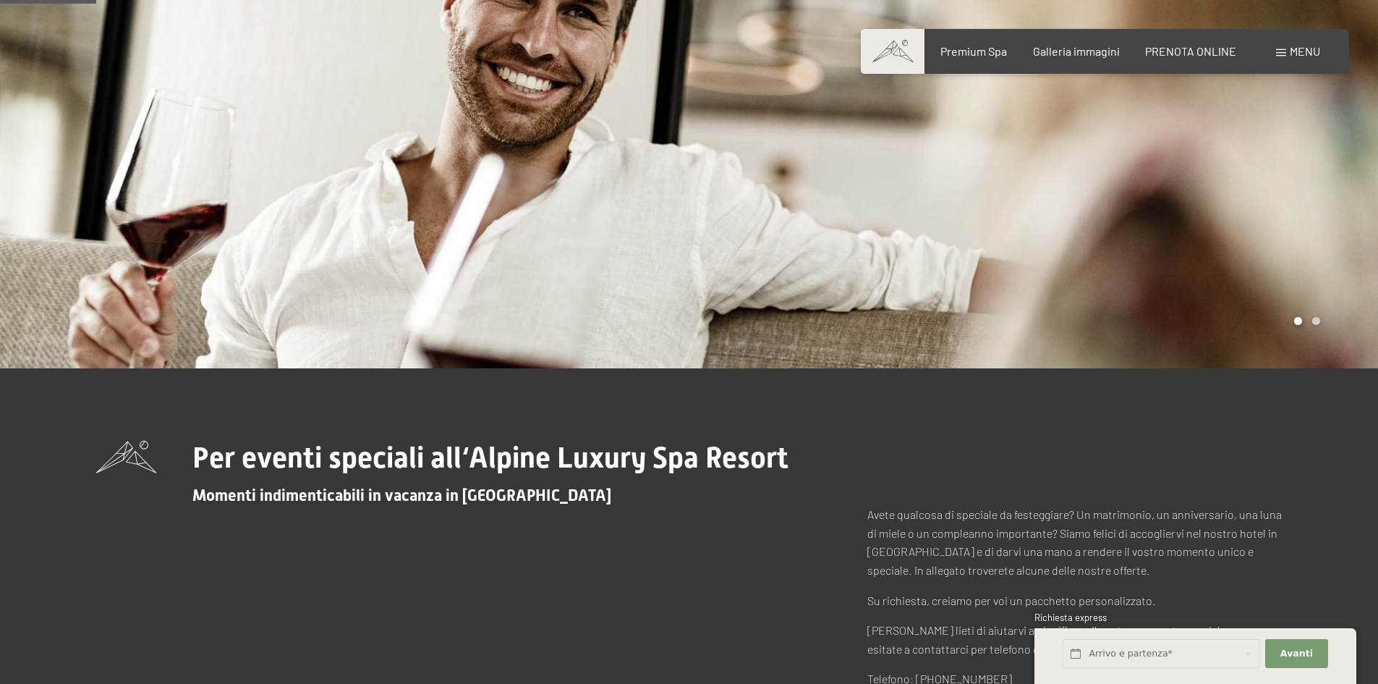
scroll to position [0, 0]
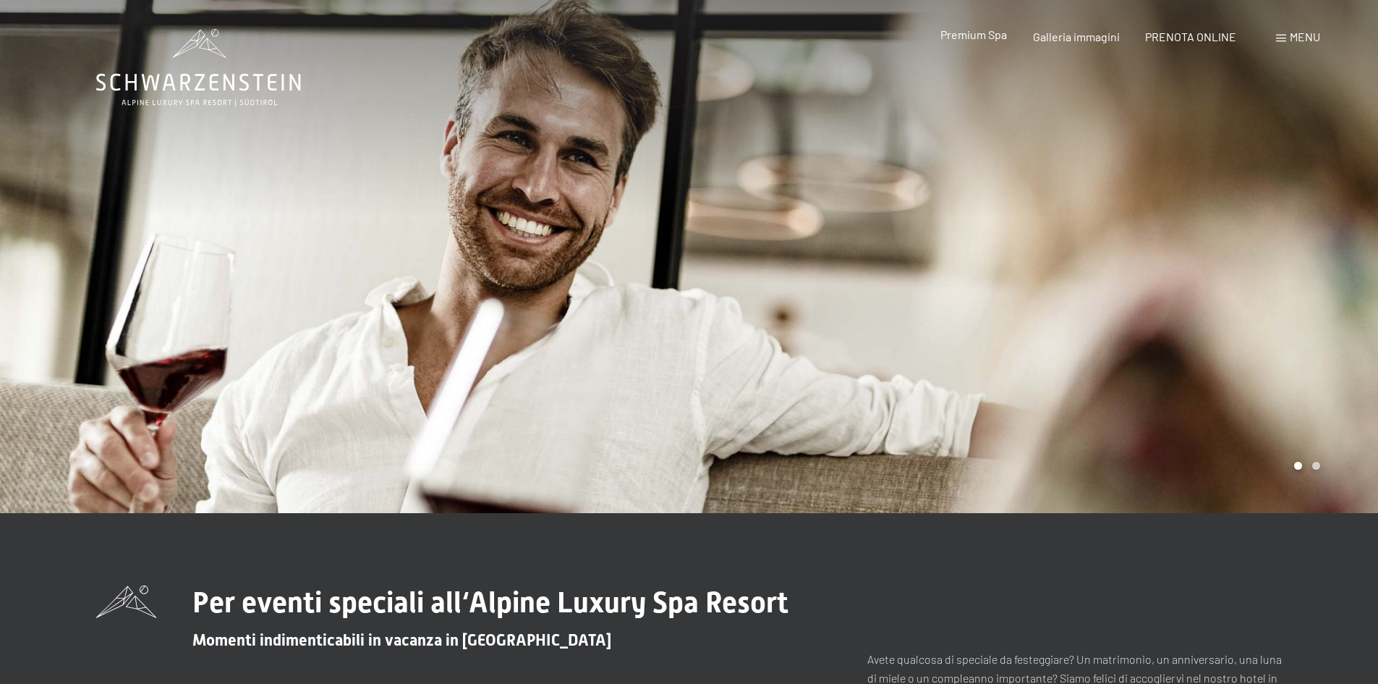
click at [979, 37] on span "Premium Spa" at bounding box center [974, 34] width 67 height 14
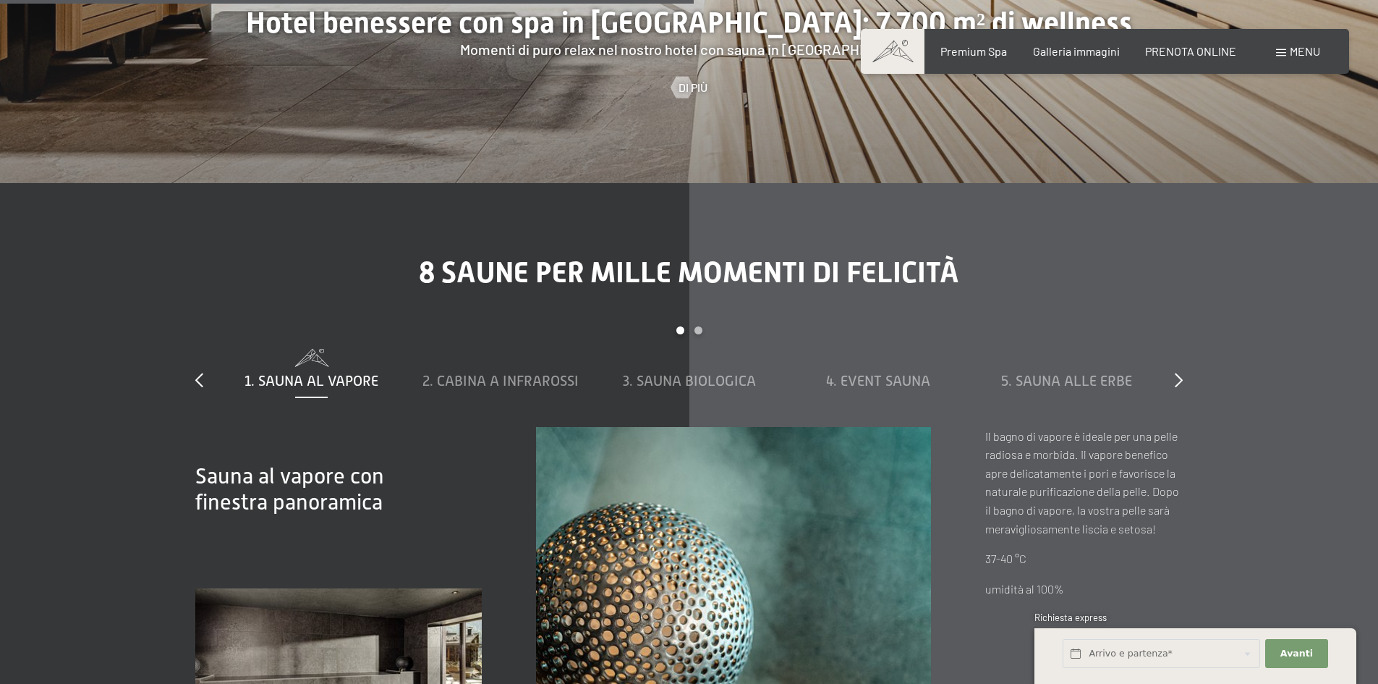
scroll to position [4776, 0]
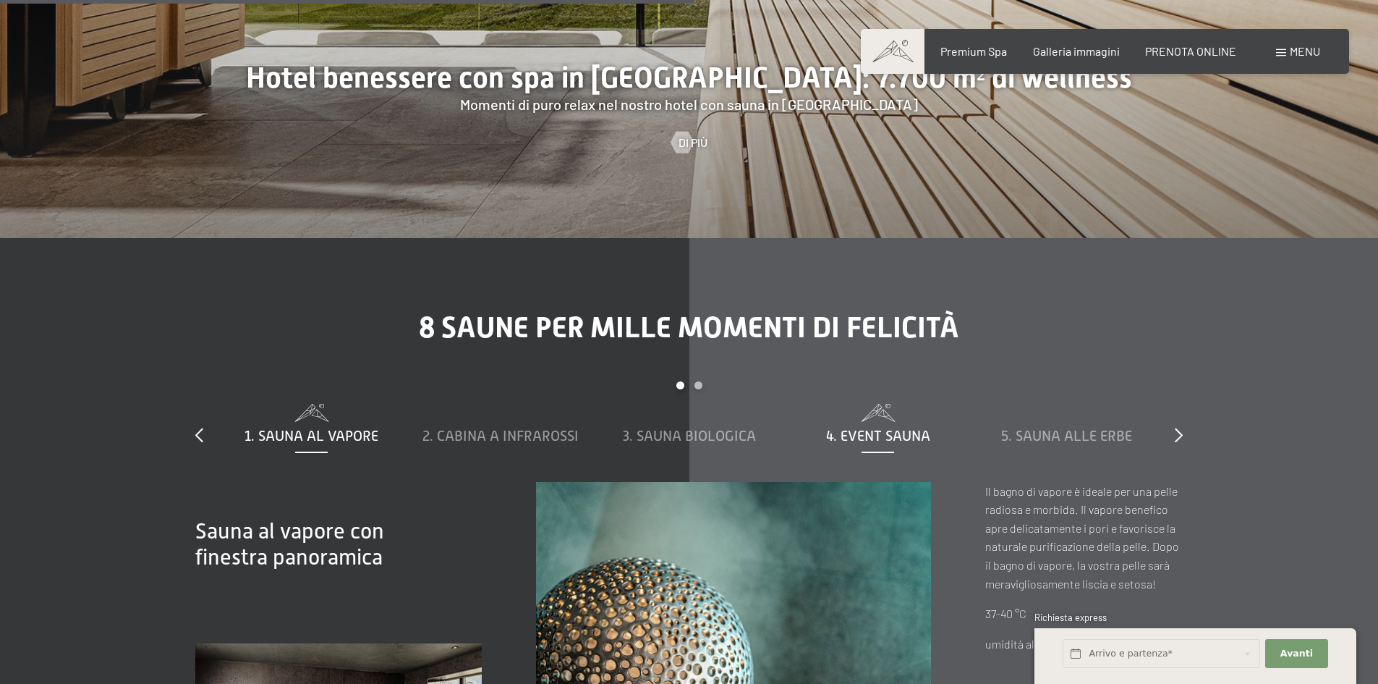
click at [874, 428] on span "4. Event Sauna" at bounding box center [878, 436] width 104 height 16
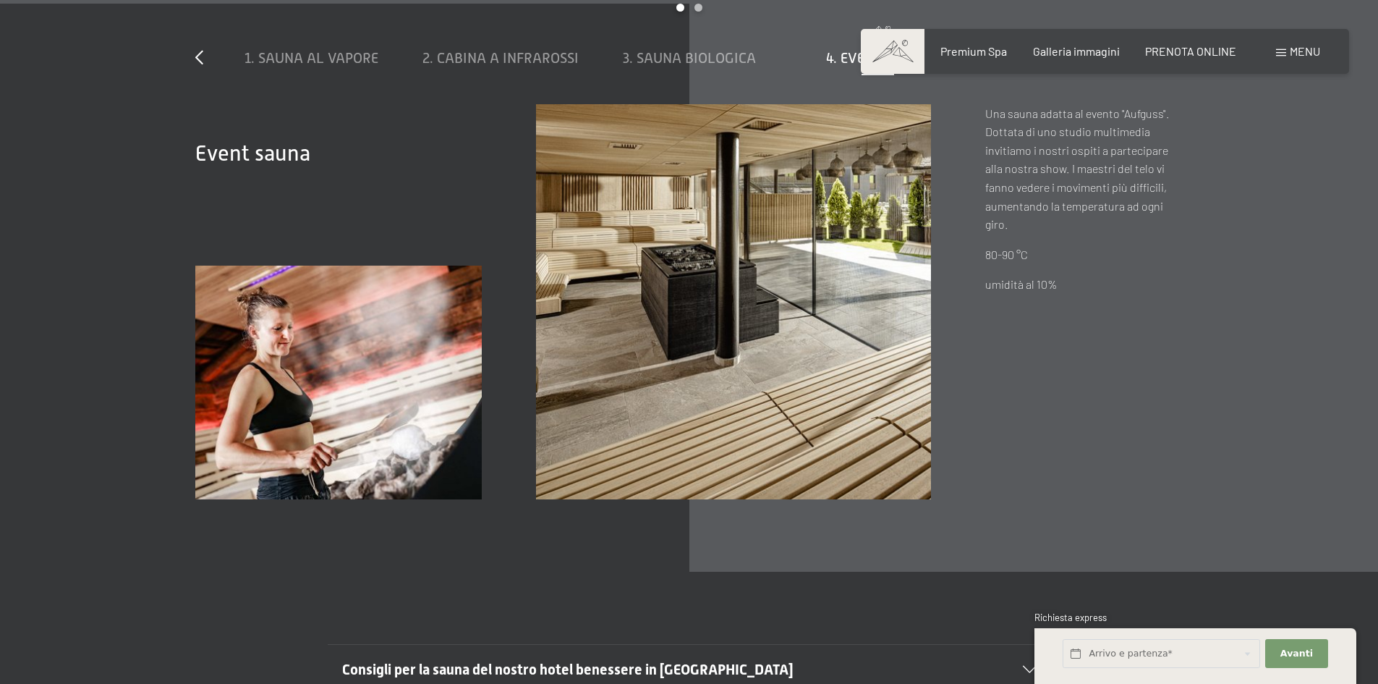
scroll to position [5355, 0]
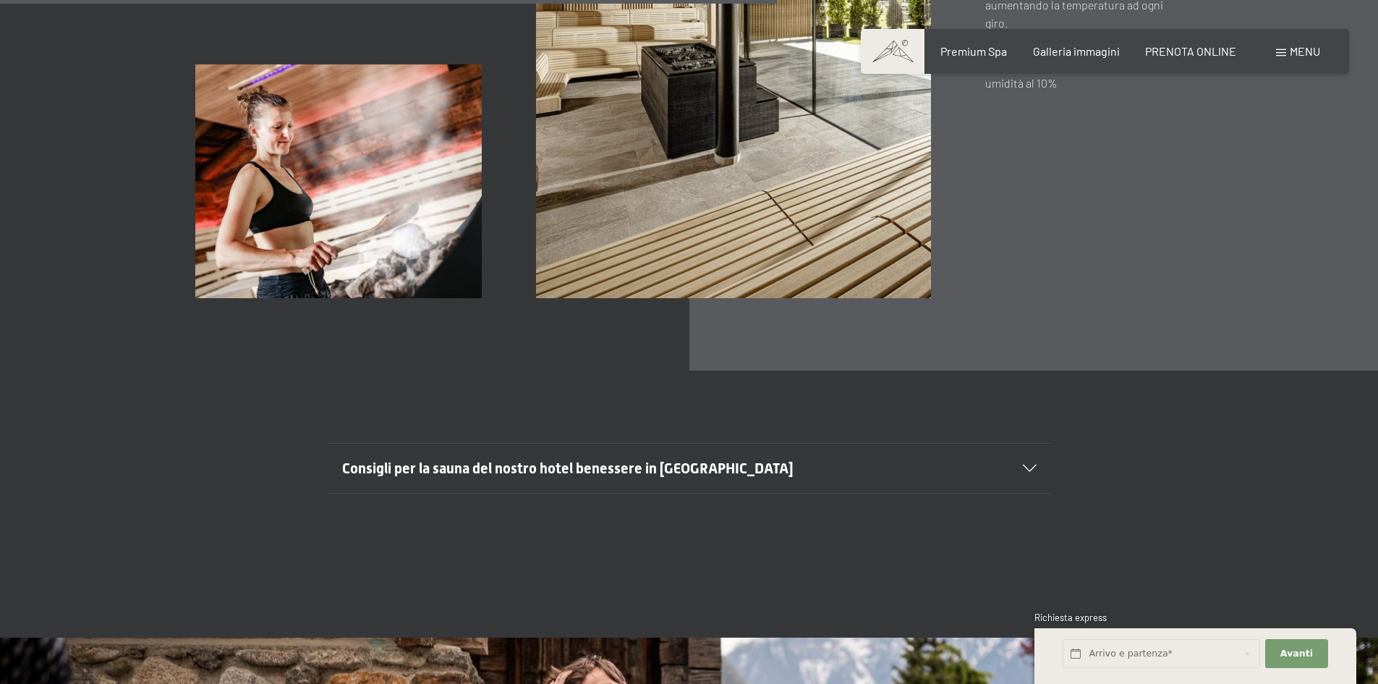
click at [1030, 465] on icon at bounding box center [1030, 468] width 14 height 7
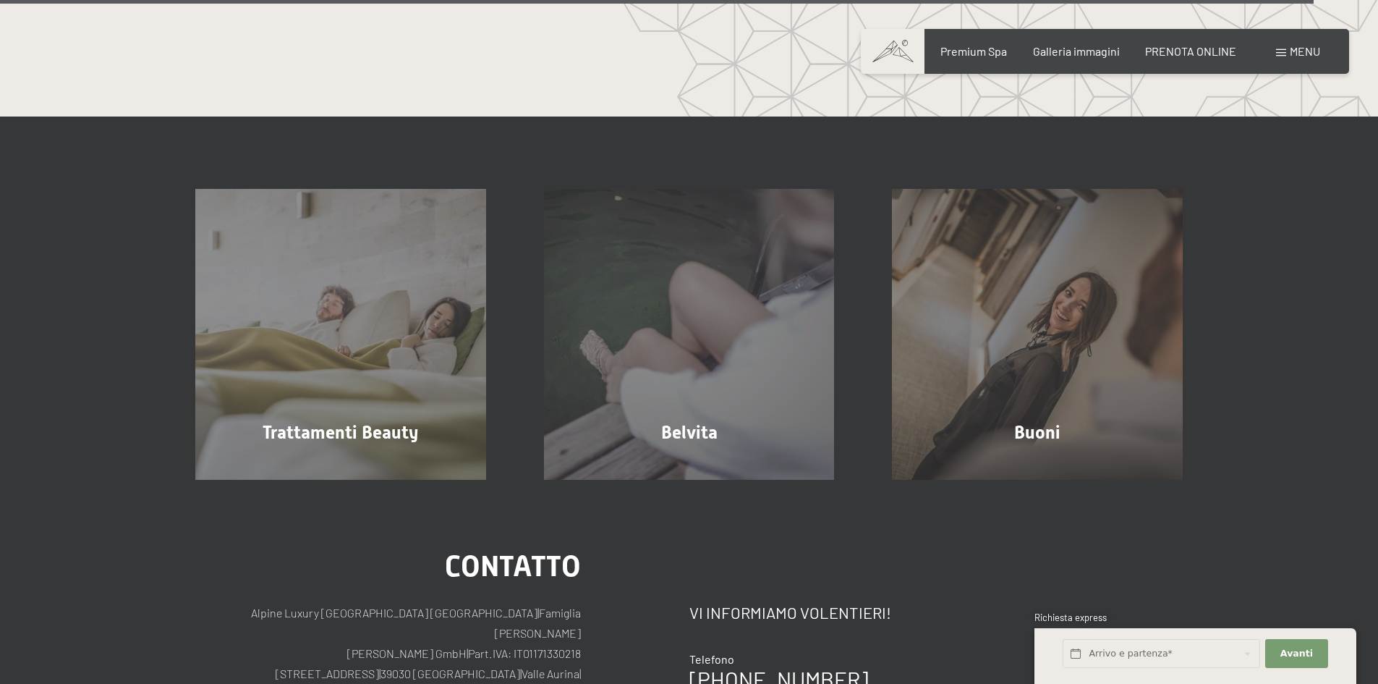
scroll to position [9268, 0]
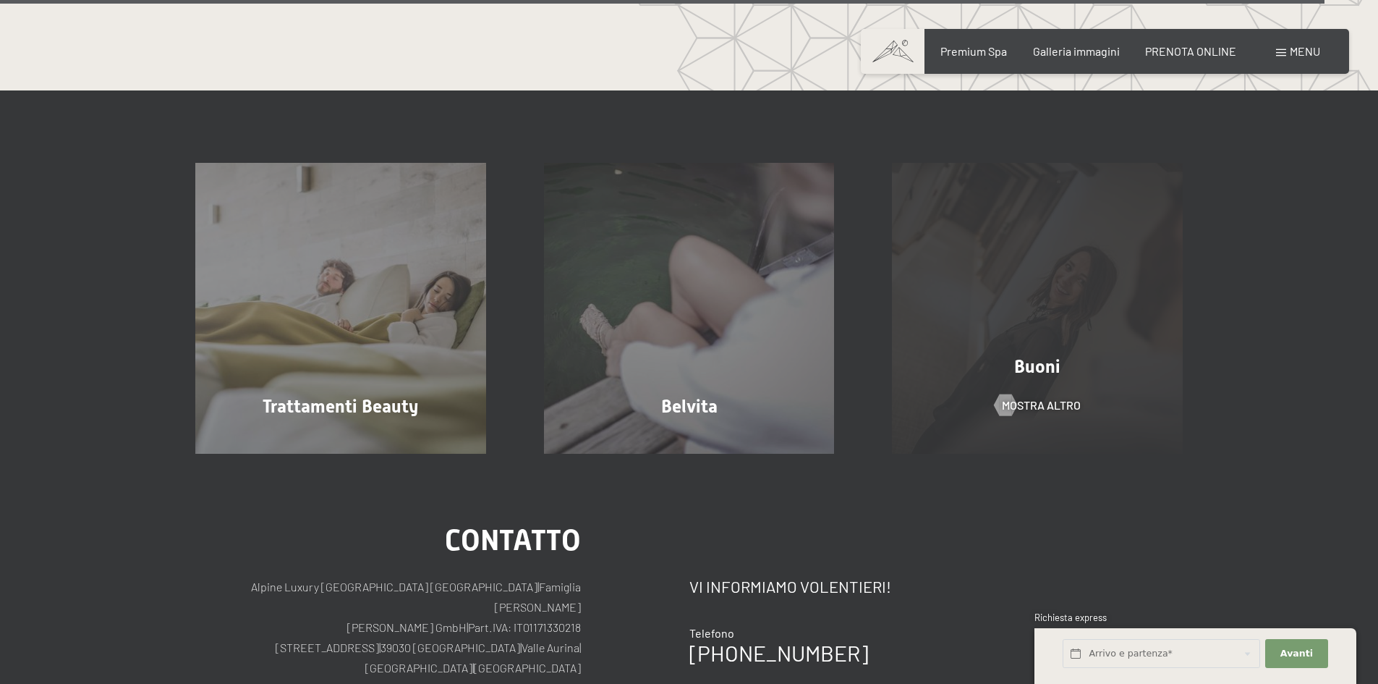
click at [1048, 353] on div "Buoni mostra altro" at bounding box center [1037, 308] width 349 height 291
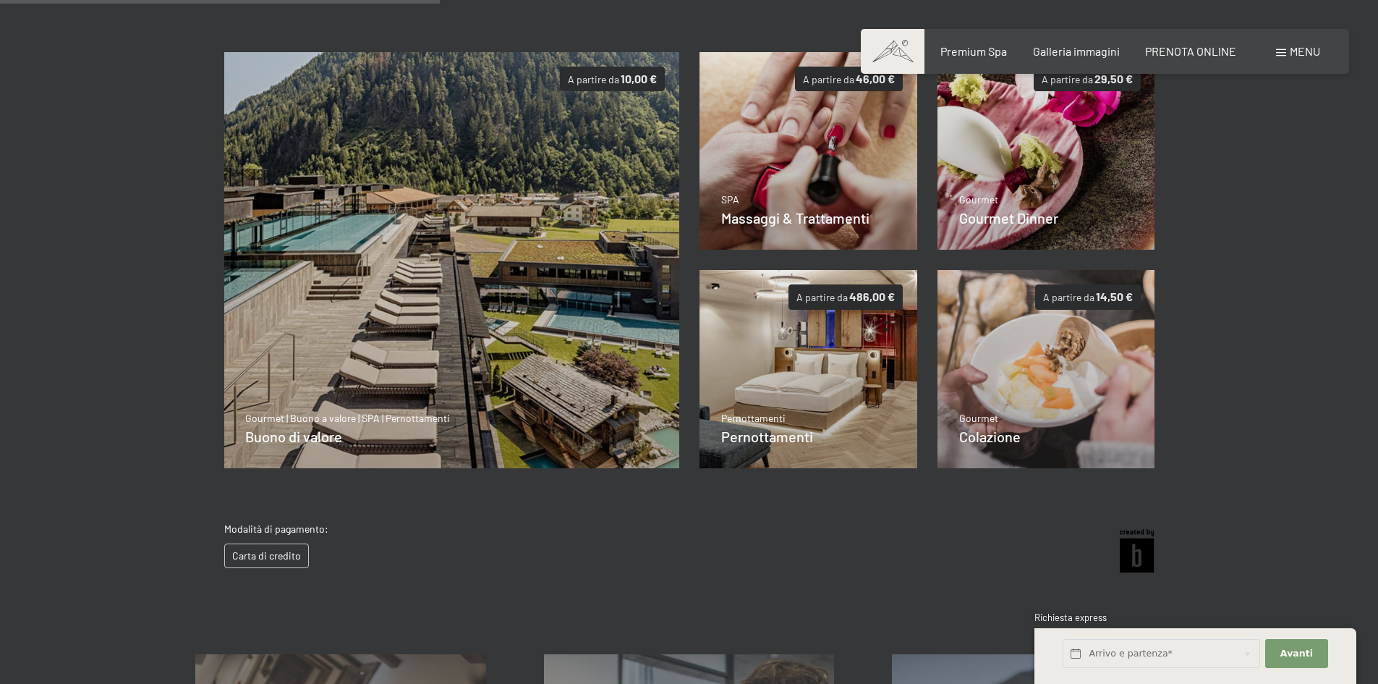
scroll to position [210, 0]
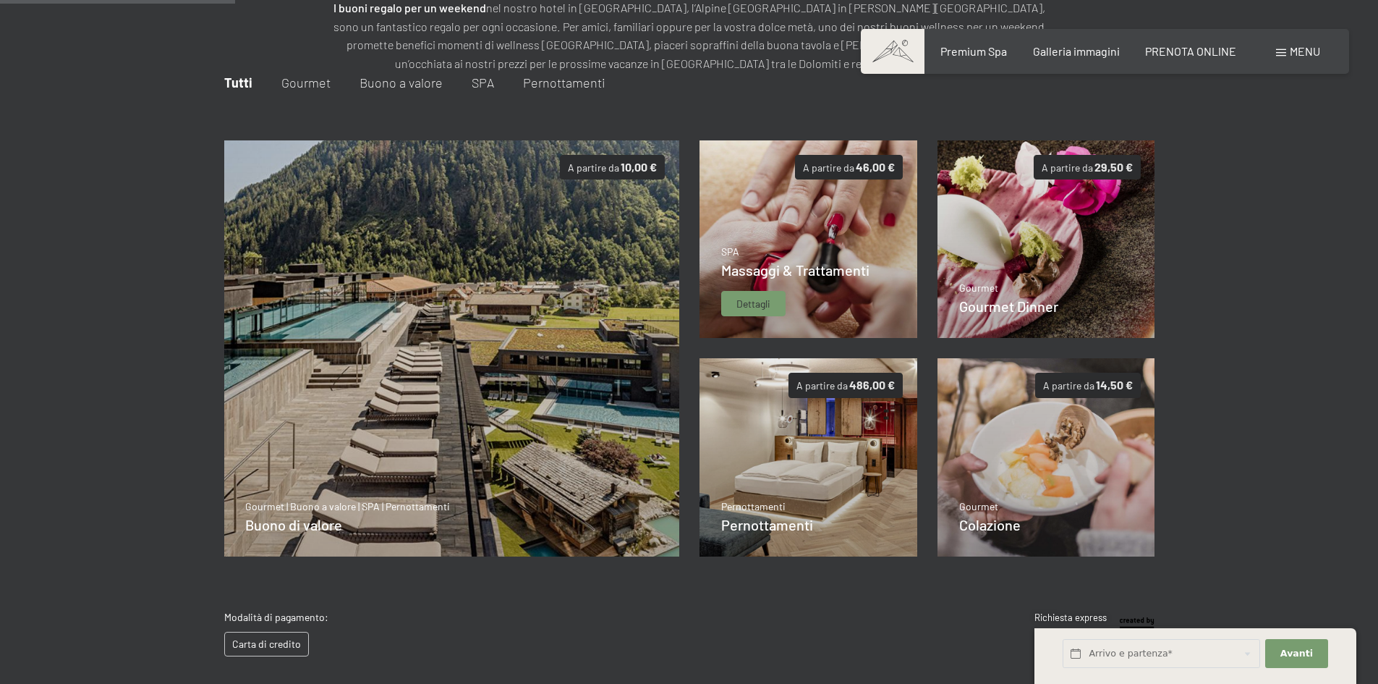
click at [880, 255] on img at bounding box center [809, 239] width 218 height 198
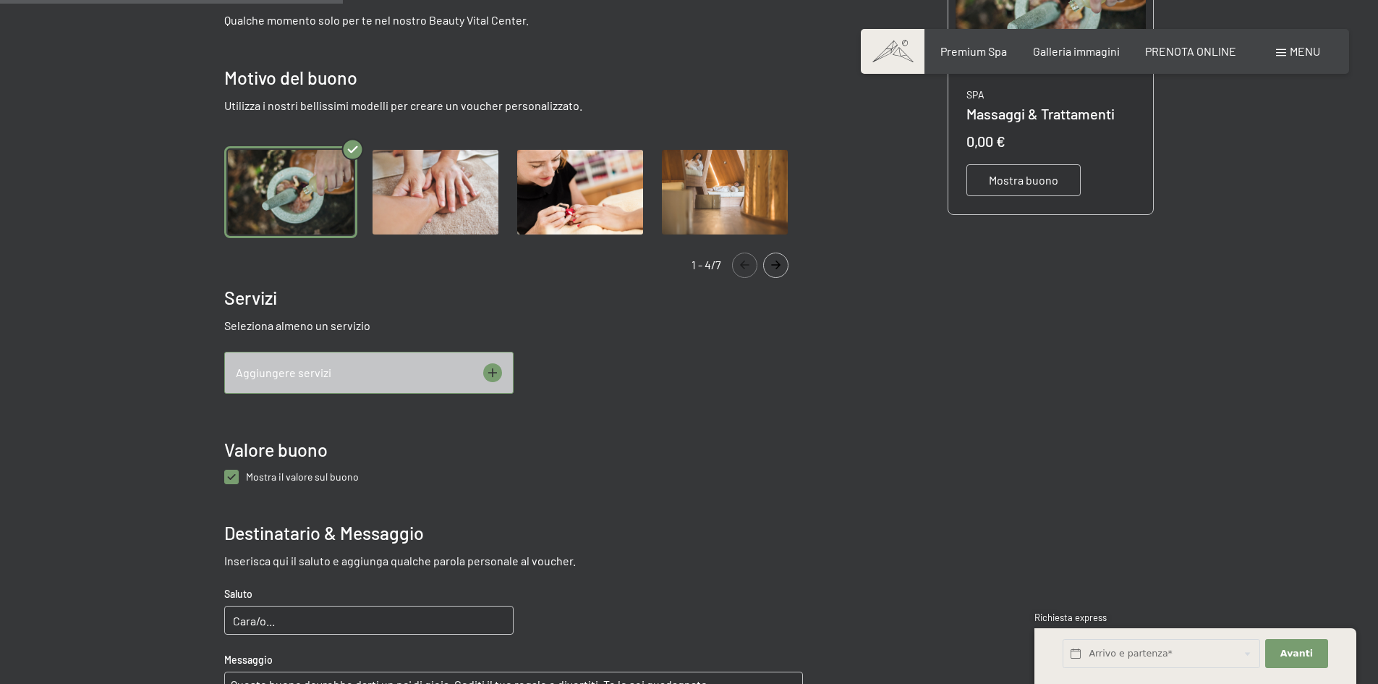
scroll to position [427, 0]
